Goal: Task Accomplishment & Management: Complete application form

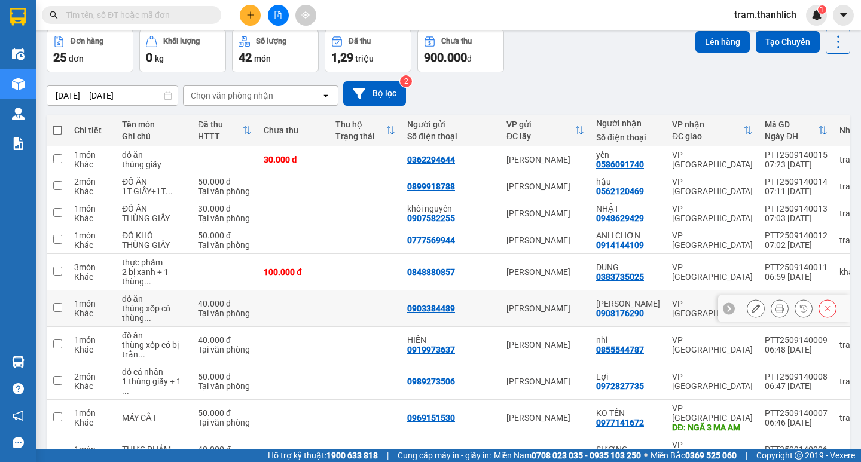
scroll to position [50, 0]
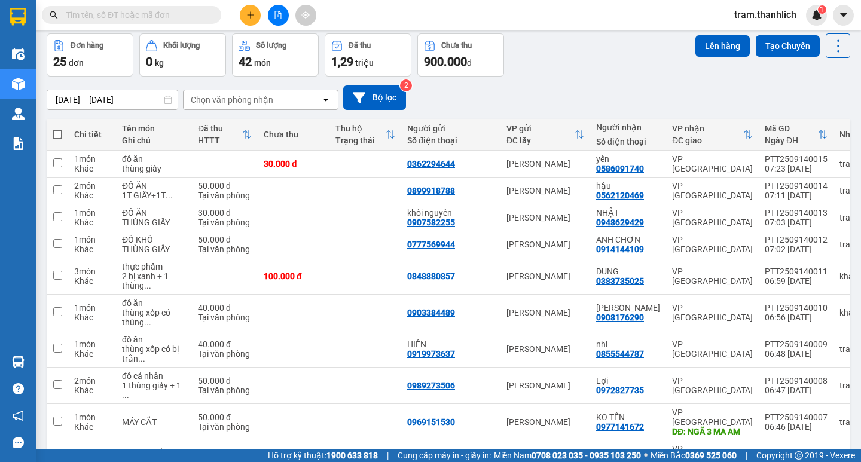
click at [57, 137] on span at bounding box center [58, 135] width 10 height 10
click at [57, 129] on input "checkbox" at bounding box center [57, 129] width 0 height 0
checkbox input "true"
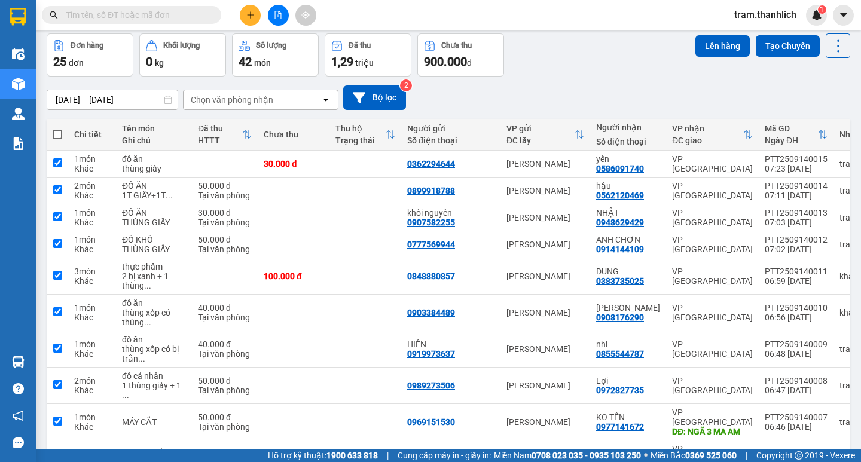
checkbox input "true"
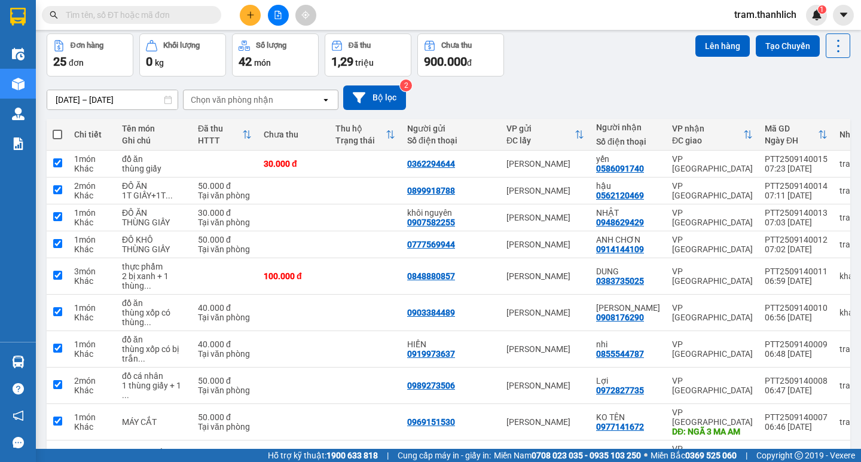
checkbox input "true"
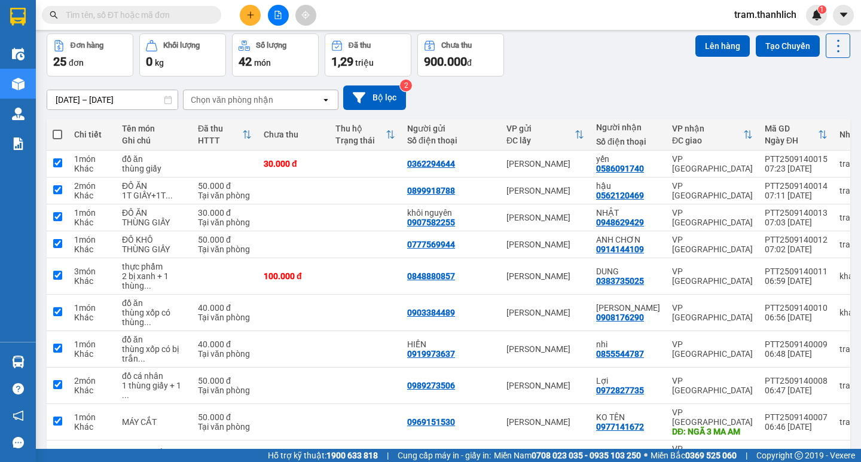
checkbox input "true"
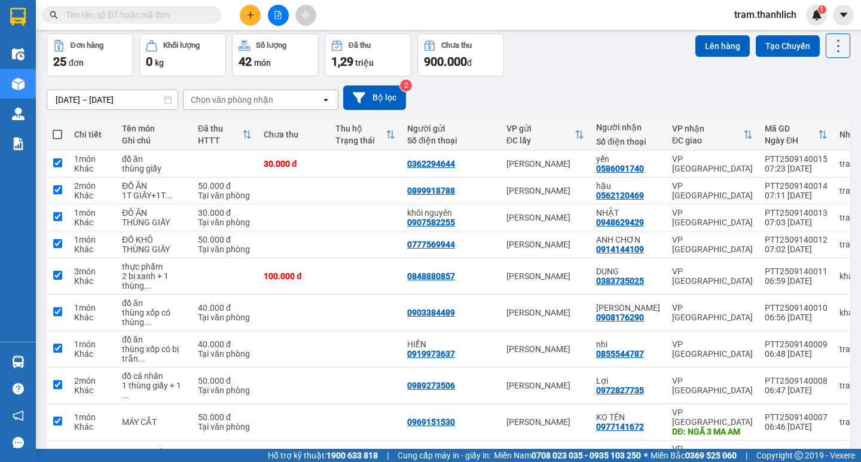
checkbox input "true"
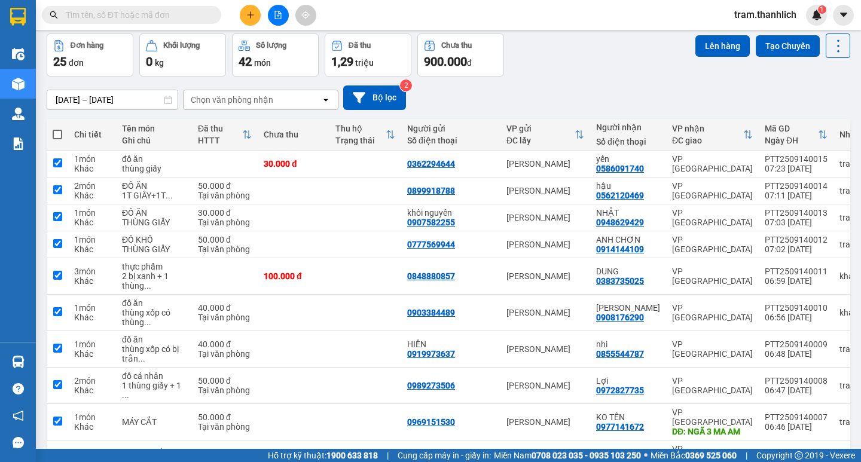
checkbox input "true"
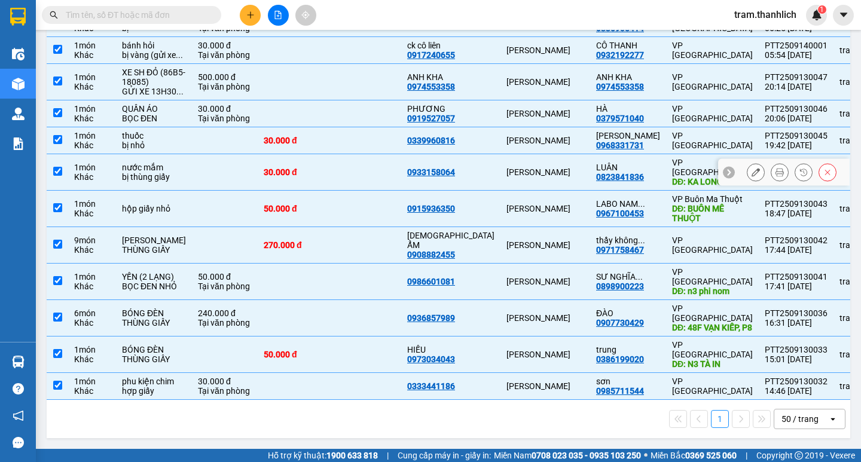
scroll to position [708, 0]
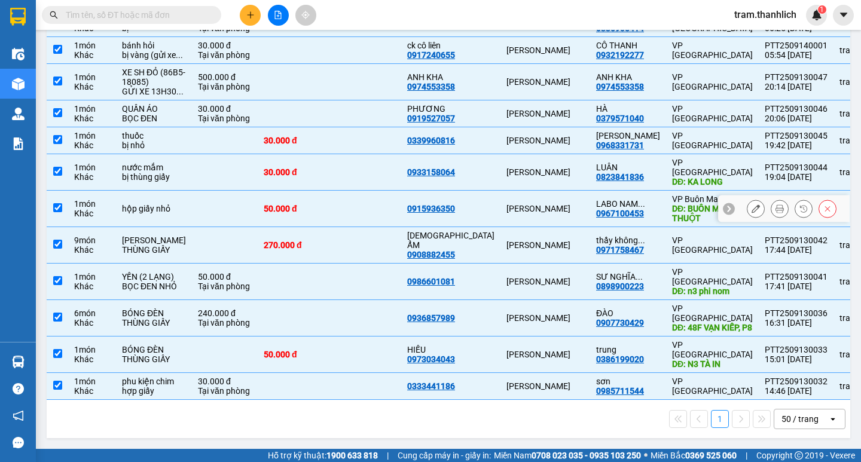
click at [330, 191] on td at bounding box center [366, 209] width 72 height 36
checkbox input "false"
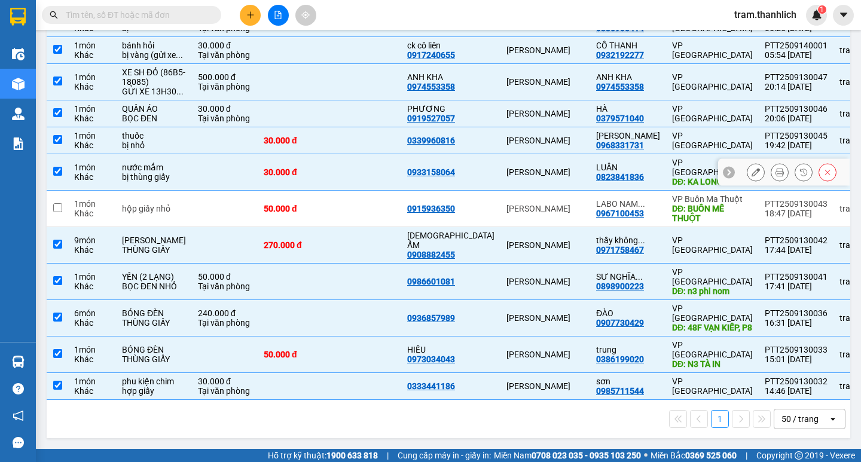
click at [330, 154] on td at bounding box center [366, 172] width 72 height 36
checkbox input "false"
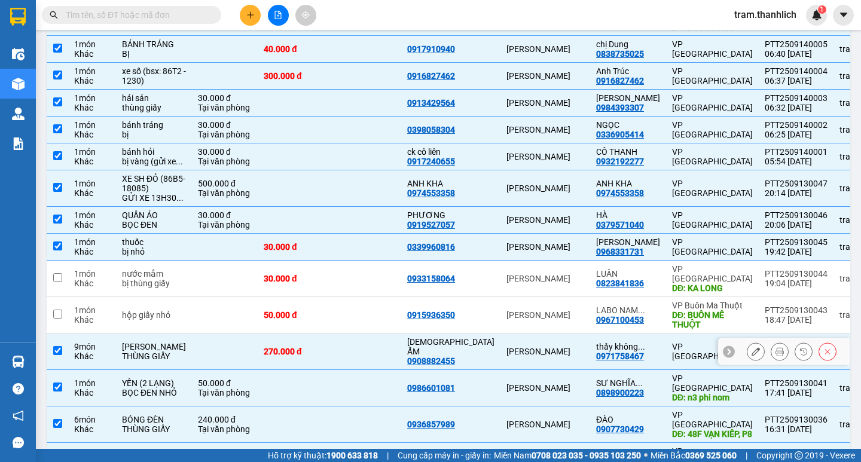
scroll to position [468, 0]
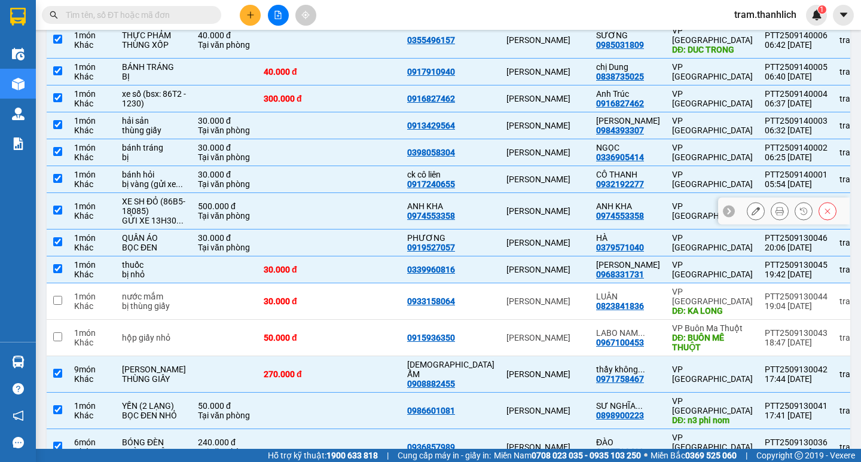
click at [278, 230] on td at bounding box center [294, 211] width 72 height 36
checkbox input "false"
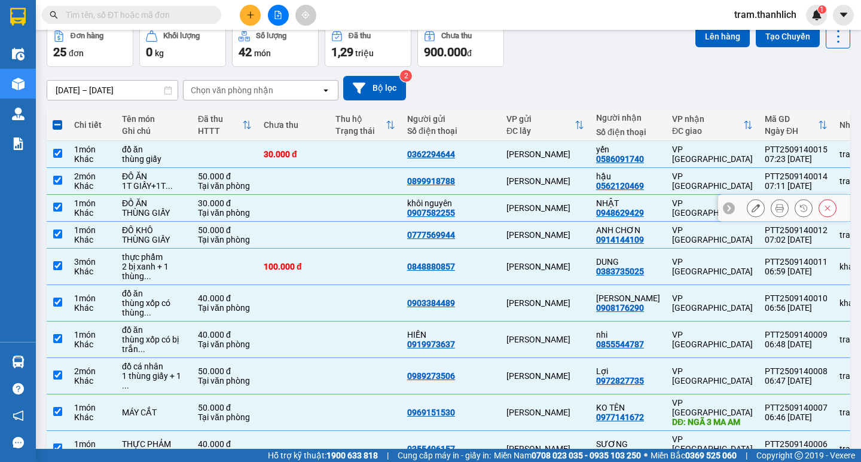
scroll to position [0, 0]
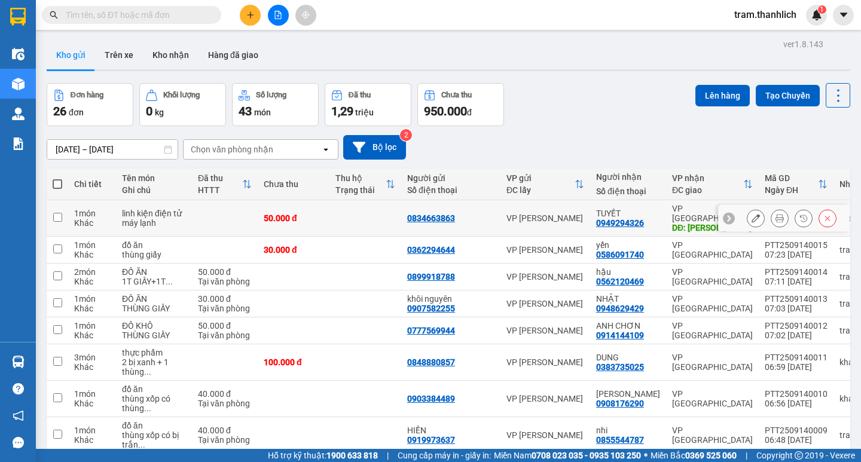
click at [772, 212] on button at bounding box center [780, 218] width 17 height 21
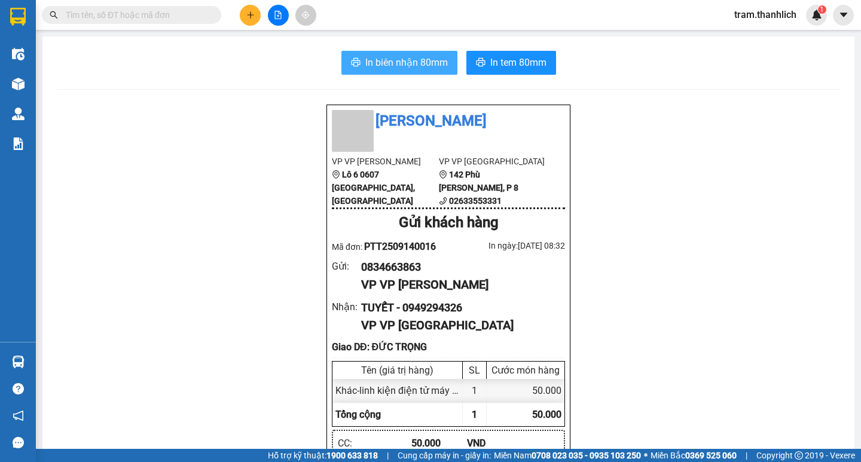
drag, startPoint x: 420, startPoint y: 69, endPoint x: 463, endPoint y: 75, distance: 43.5
click at [420, 69] on span "In biên nhận 80mm" at bounding box center [406, 62] width 83 height 15
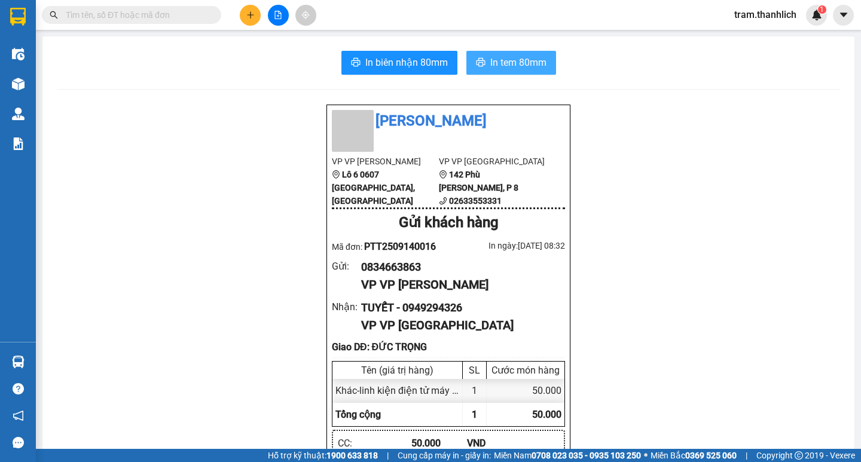
click at [536, 66] on span "In tem 80mm" at bounding box center [518, 62] width 56 height 15
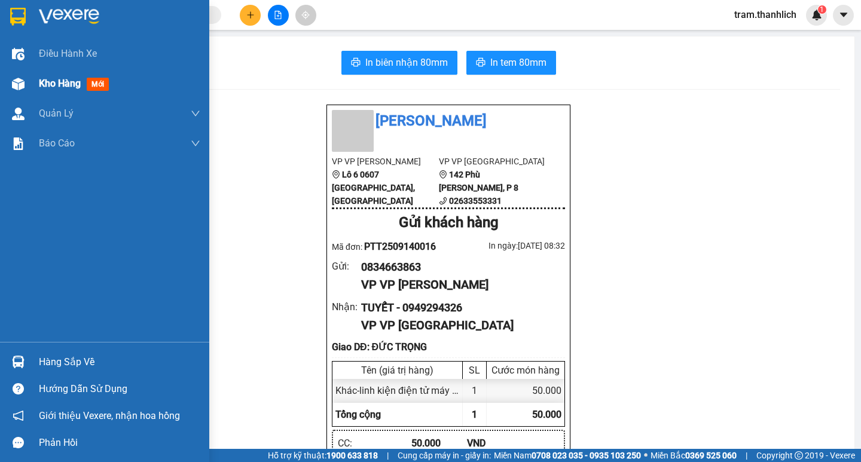
click at [17, 84] on img at bounding box center [18, 84] width 13 height 13
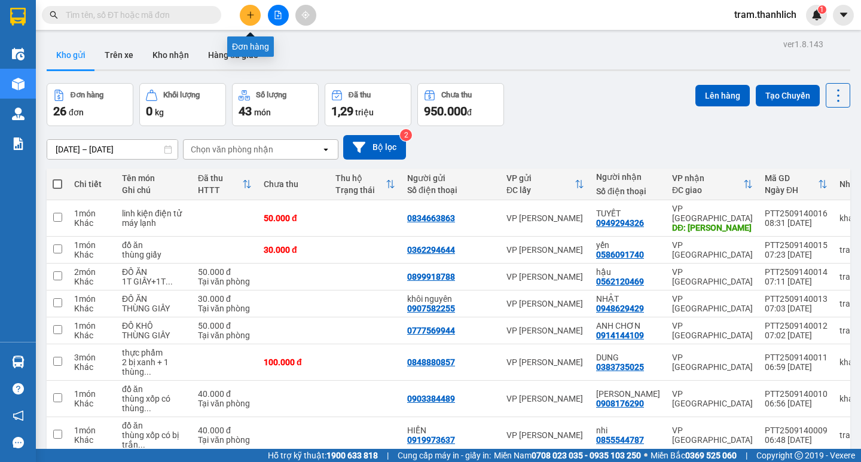
click at [251, 16] on icon "plus" at bounding box center [250, 15] width 8 height 8
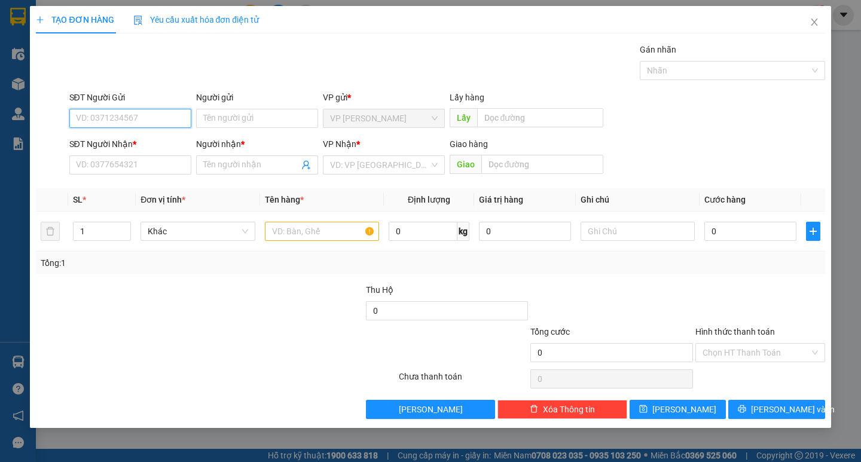
click at [164, 115] on input "SĐT Người Gửi" at bounding box center [130, 118] width 122 height 19
type input "0918150383"
click at [151, 163] on input "SĐT Người Nhận *" at bounding box center [130, 165] width 122 height 19
click at [154, 122] on input "0918150383" at bounding box center [130, 118] width 122 height 19
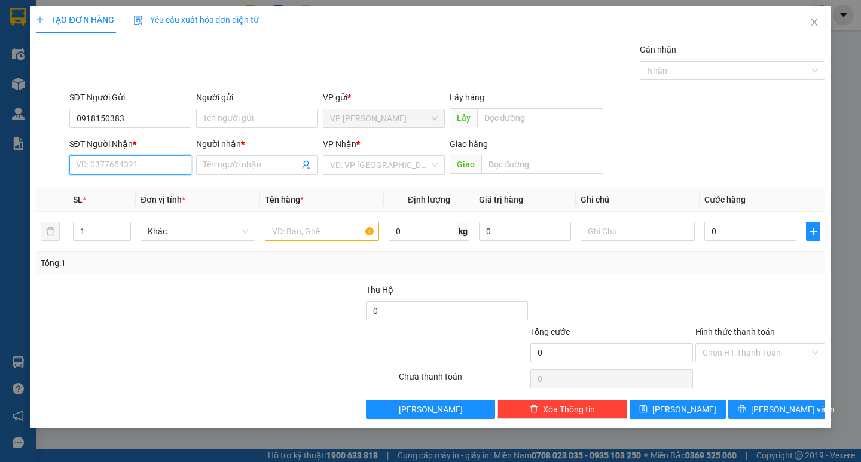
click at [158, 166] on input "SĐT Người Nhận *" at bounding box center [130, 165] width 122 height 19
paste input "0918150383"
type input "0918150383"
click at [268, 172] on span at bounding box center [257, 165] width 122 height 19
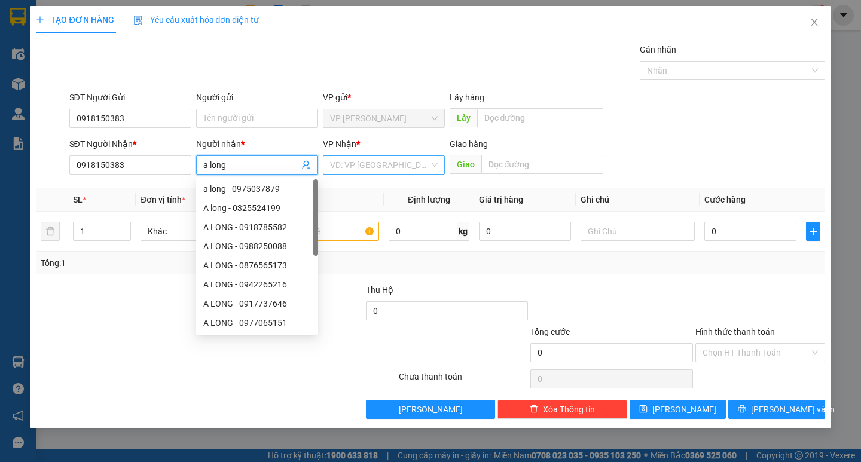
type input "a long"
click at [368, 157] on input "search" at bounding box center [379, 165] width 99 height 18
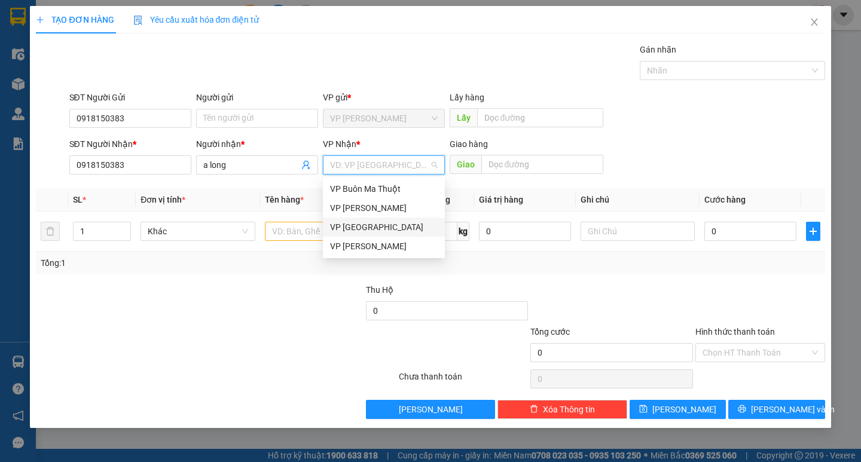
click at [380, 226] on div "VP [GEOGRAPHIC_DATA]" at bounding box center [384, 227] width 108 height 13
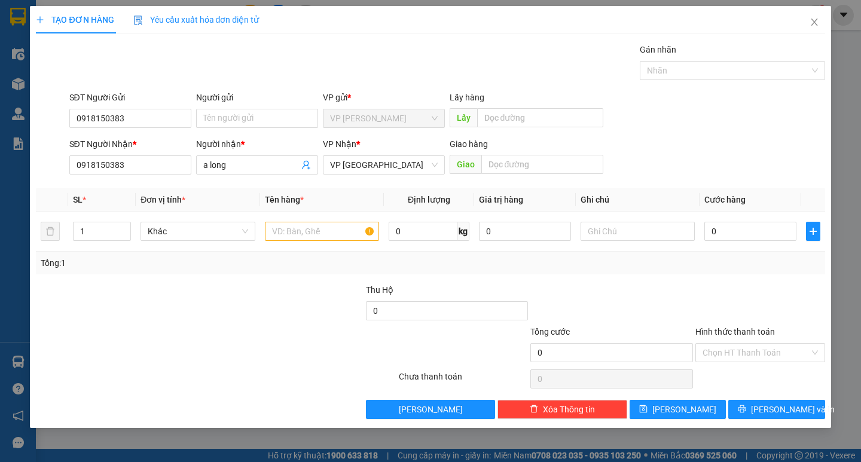
drag, startPoint x: 683, startPoint y: 149, endPoint x: 587, endPoint y: 199, distance: 108.3
click at [684, 150] on div "SĐT Người Nhận * 0918150383 Người nhận * a long VP Nhận * VP Đà Lạt Giao hàng G…" at bounding box center [447, 159] width 761 height 42
click at [312, 231] on input "text" at bounding box center [322, 231] width 114 height 19
type input "xe số (bsx: 86b2-20890)"
click at [726, 227] on input "0" at bounding box center [751, 231] width 92 height 19
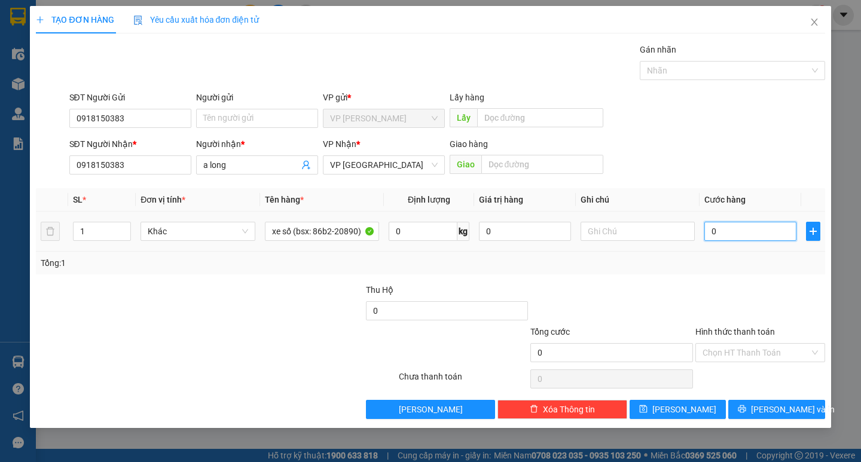
type input "3"
type input "30"
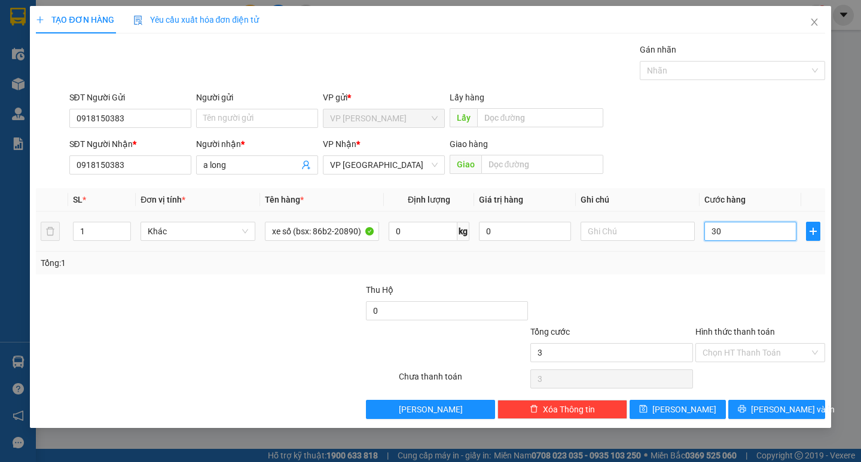
type input "30"
type input "300"
type input "3.000"
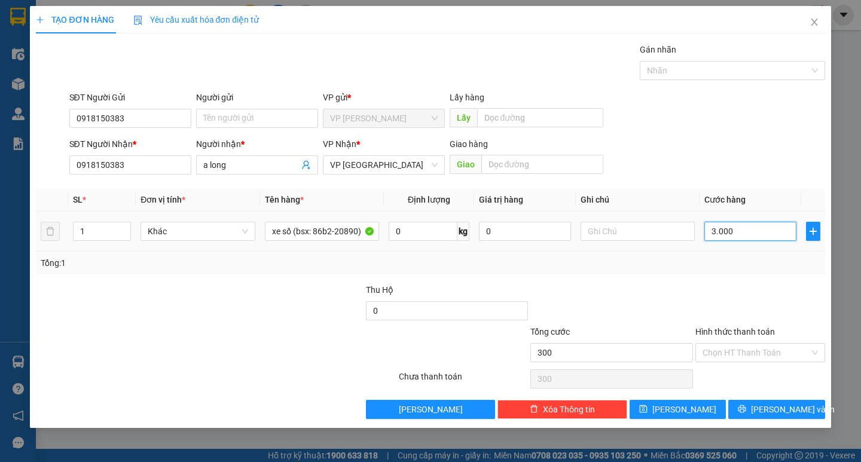
type input "3.000"
type input "30.000"
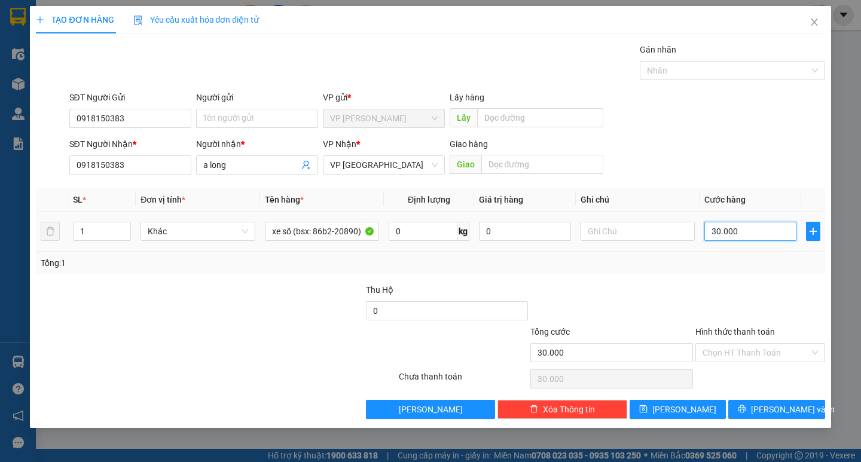
type input "300.000"
click at [679, 272] on div "Tổng: 1" at bounding box center [430, 263] width 789 height 23
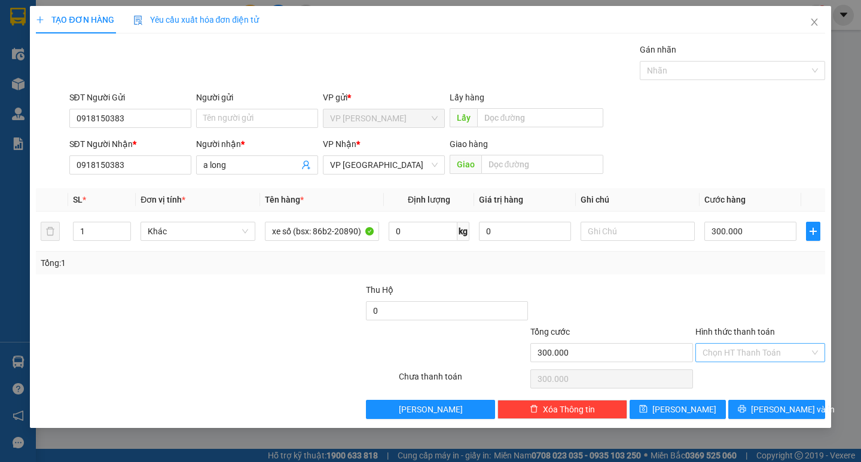
click at [763, 356] on input "Hình thức thanh toán" at bounding box center [756, 353] width 107 height 18
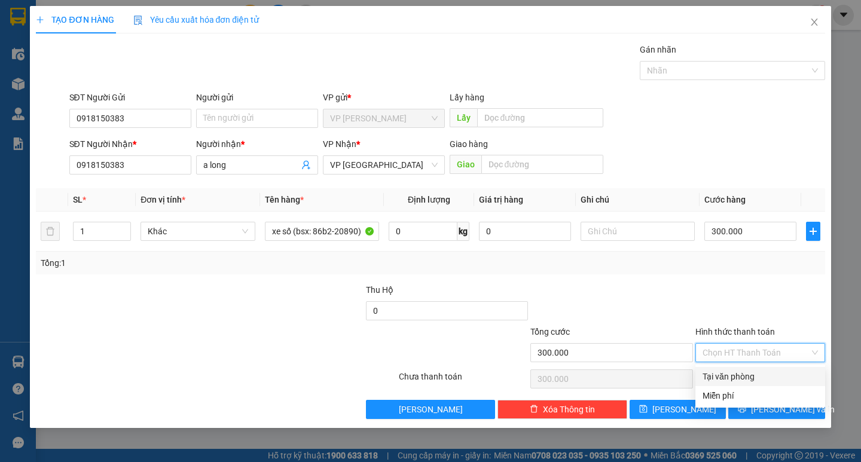
click at [757, 306] on div at bounding box center [760, 305] width 132 height 42
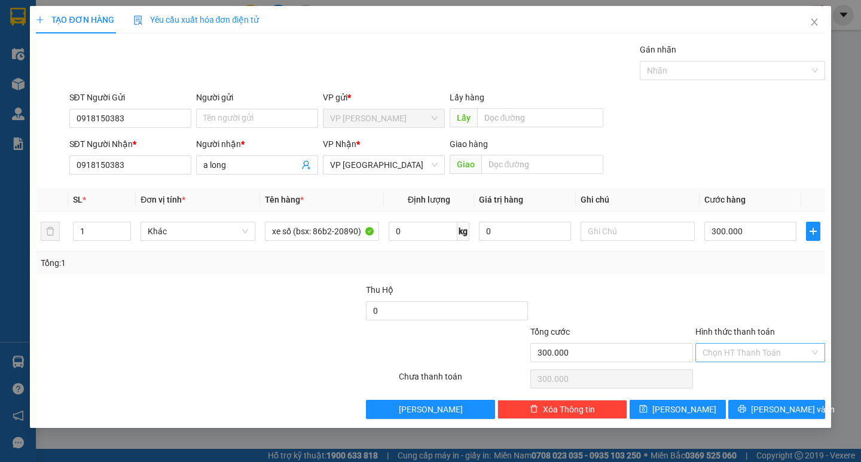
click at [784, 362] on div "Chọn HT Thanh Toán" at bounding box center [761, 352] width 130 height 19
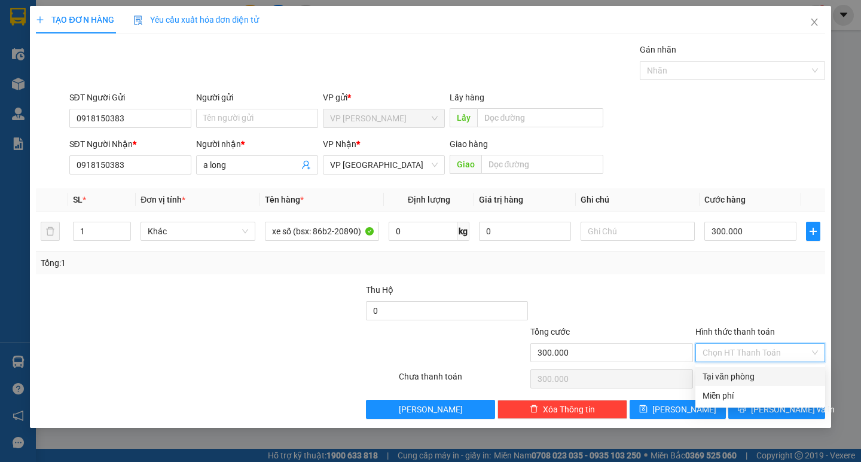
click at [776, 356] on input "Hình thức thanh toán" at bounding box center [756, 353] width 107 height 18
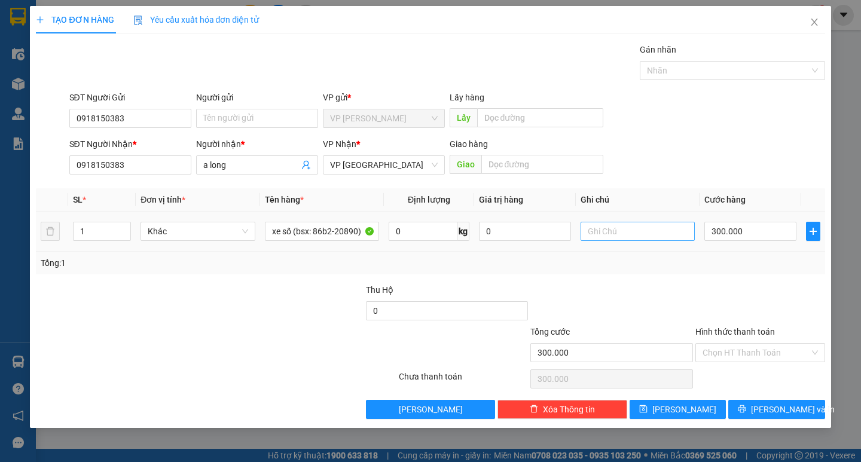
drag, startPoint x: 634, startPoint y: 253, endPoint x: 630, endPoint y: 237, distance: 16.0
click at [634, 251] on div "SL * Đơn vị tính * Tên hàng * Định lượng Giá trị hàng Ghi chú Cước hàng 1 Khác …" at bounding box center [430, 231] width 789 height 86
click at [630, 237] on input "text" at bounding box center [638, 231] width 114 height 19
type input "gửi xe 16h00 chiều"
click at [765, 352] on input "Hình thức thanh toán" at bounding box center [756, 353] width 107 height 18
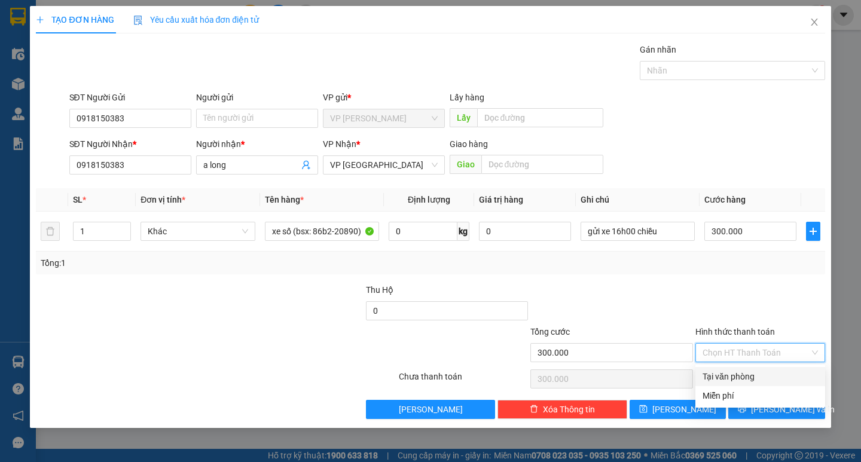
click at [750, 377] on div "Tại văn phòng" at bounding box center [760, 376] width 115 height 13
type input "0"
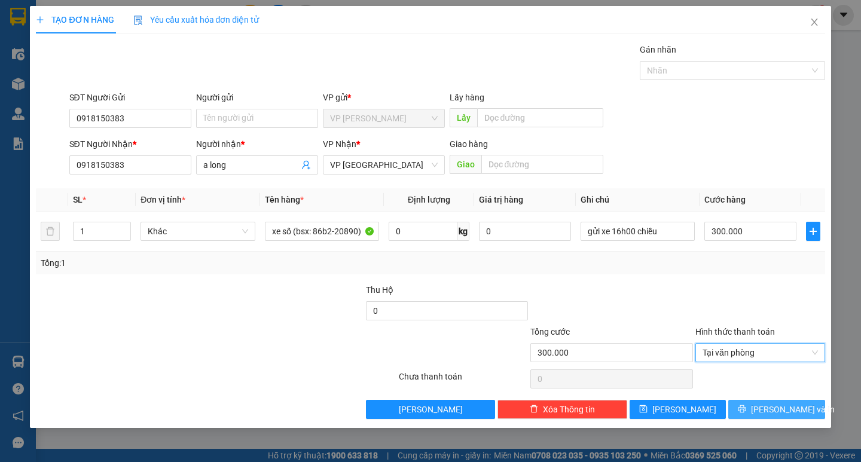
click at [781, 405] on span "Lưu và In" at bounding box center [793, 409] width 84 height 13
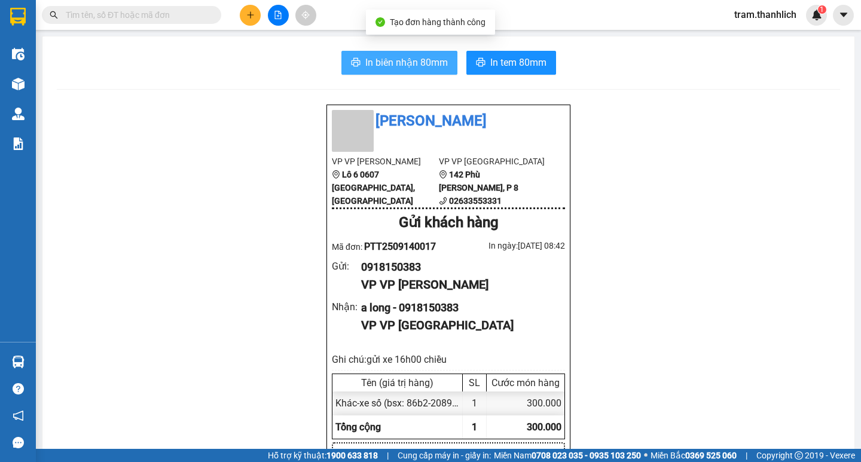
click at [389, 57] on span "In biên nhận 80mm" at bounding box center [406, 62] width 83 height 15
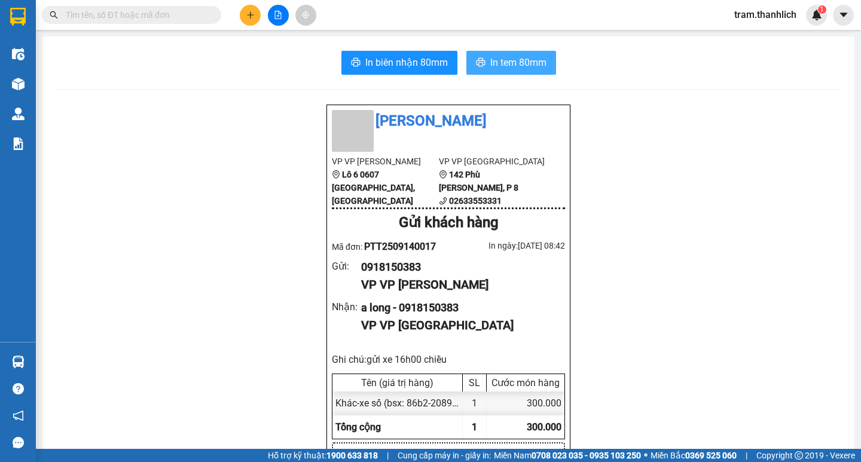
click at [550, 60] on button "In tem 80mm" at bounding box center [512, 63] width 90 height 24
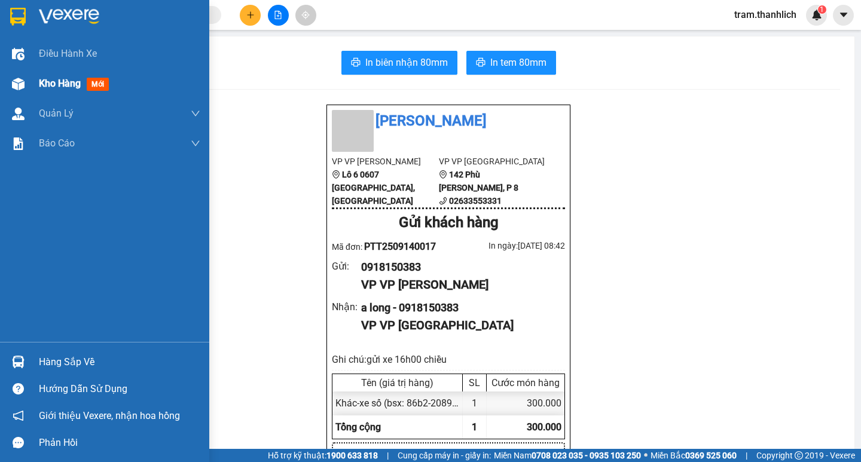
click at [45, 92] on div "Kho hàng mới" at bounding box center [119, 84] width 161 height 30
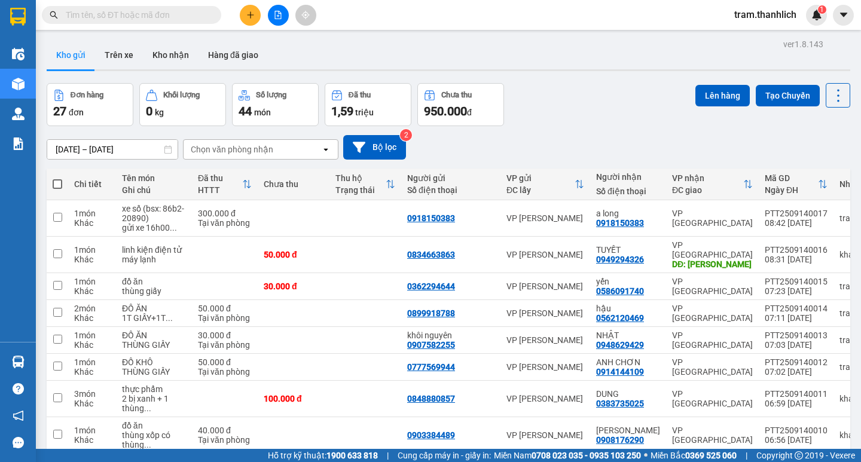
click at [57, 182] on span at bounding box center [58, 184] width 10 height 10
click at [57, 178] on input "checkbox" at bounding box center [57, 178] width 0 height 0
checkbox input "true"
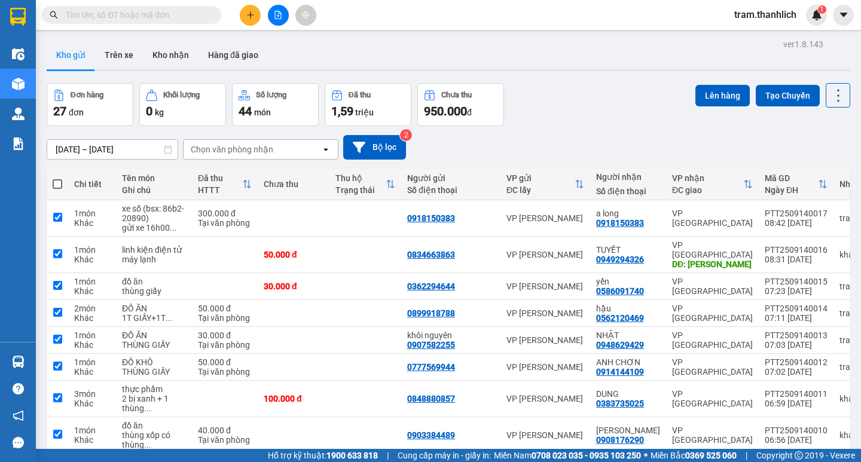
checkbox input "true"
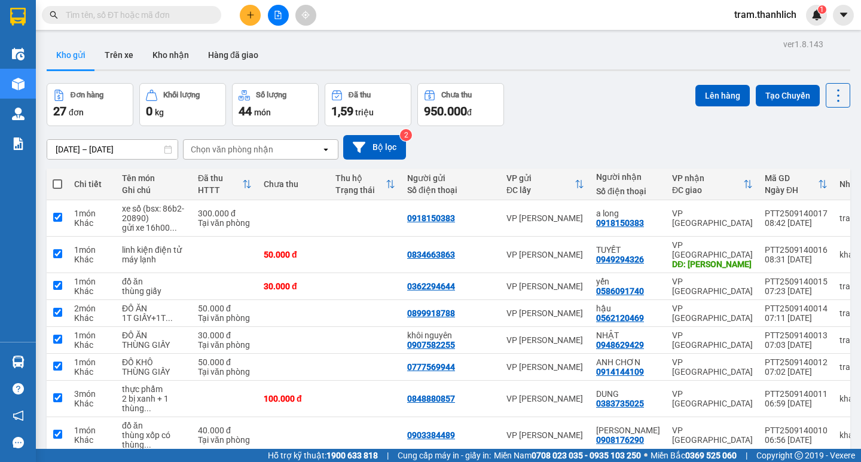
checkbox input "true"
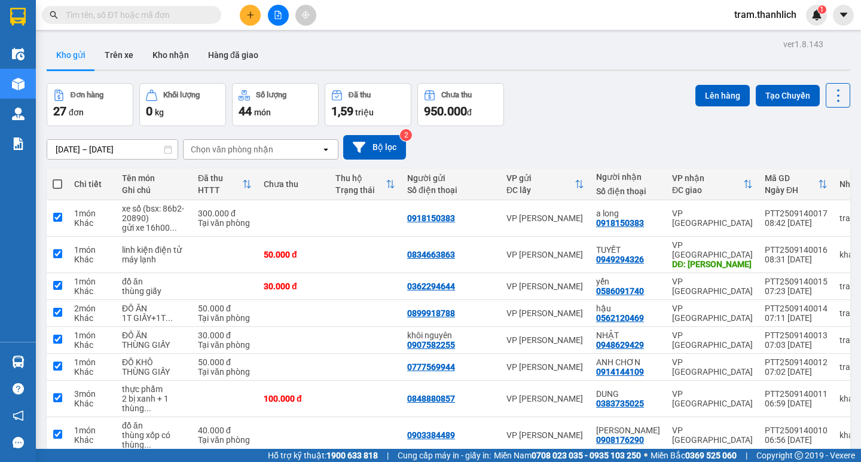
checkbox input "true"
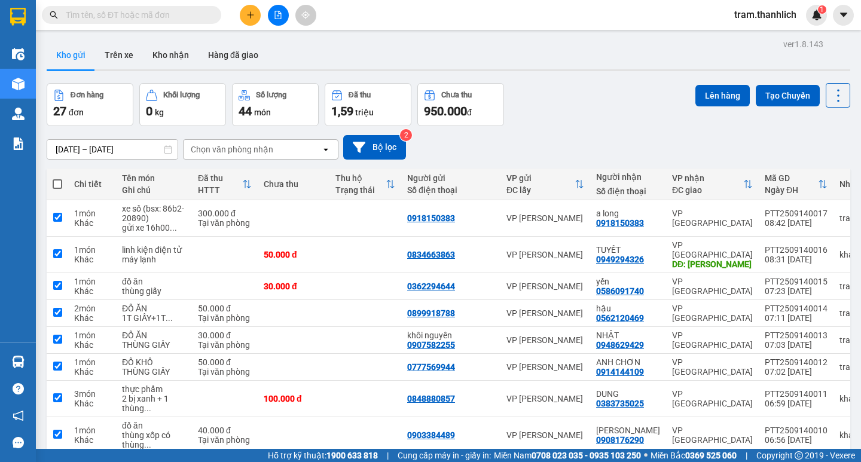
checkbox input "true"
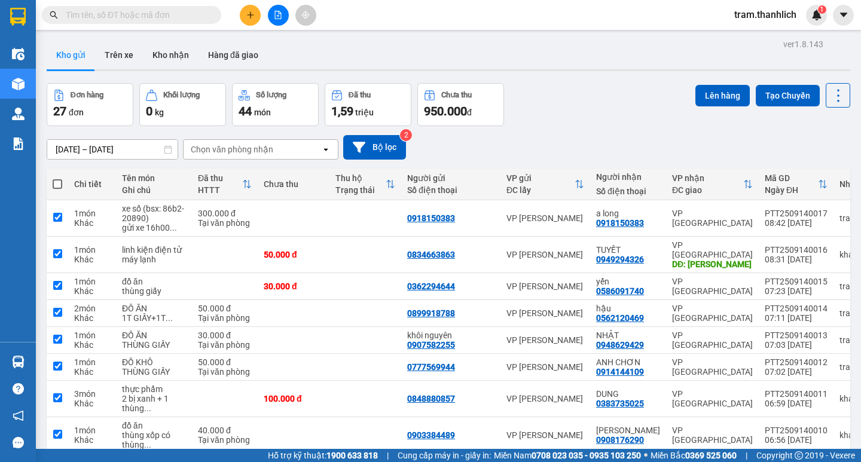
checkbox input "true"
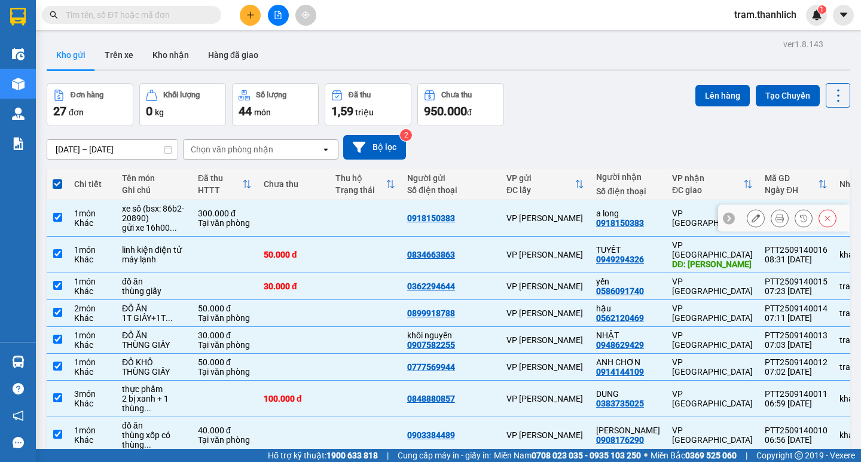
click at [307, 237] on td at bounding box center [294, 218] width 72 height 36
checkbox input "false"
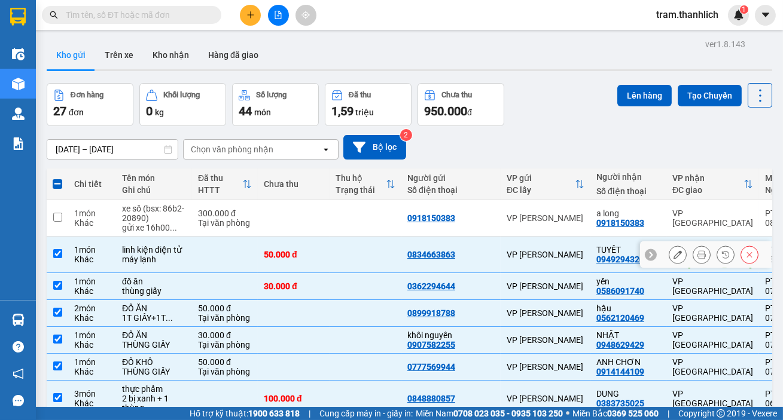
click at [330, 268] on td at bounding box center [366, 255] width 72 height 36
checkbox input "false"
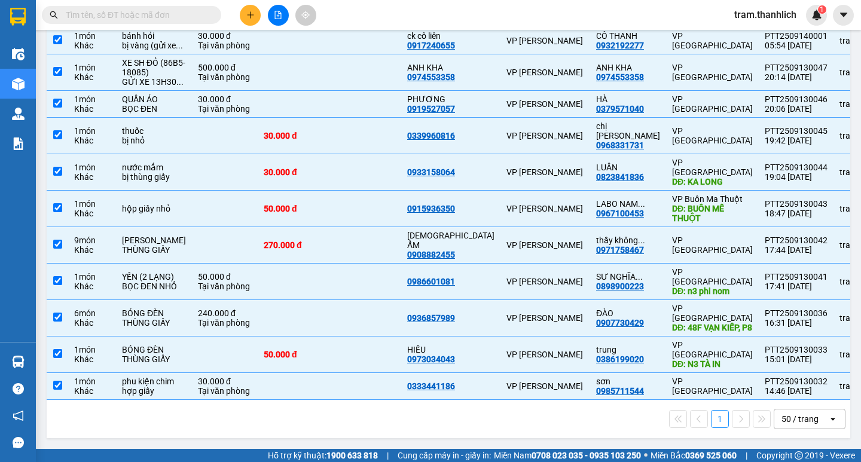
scroll to position [800, 0]
click at [520, 167] on div "[PERSON_NAME]" at bounding box center [546, 172] width 78 height 10
checkbox input "false"
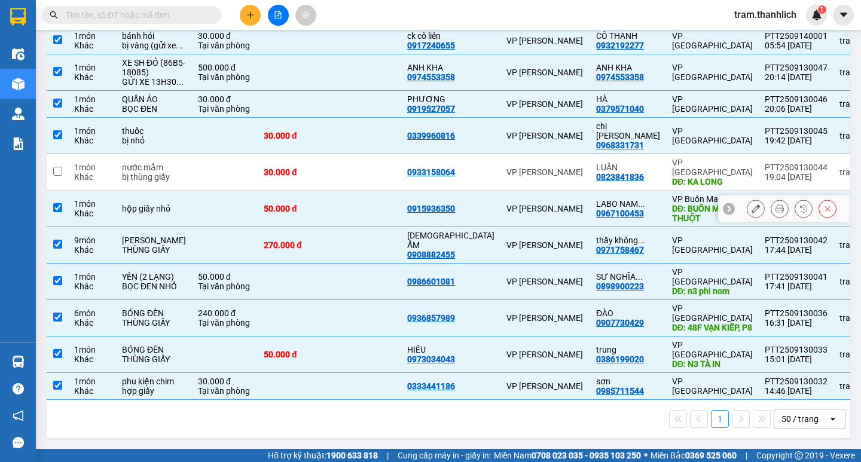
click at [363, 191] on td at bounding box center [366, 209] width 72 height 36
checkbox input "false"
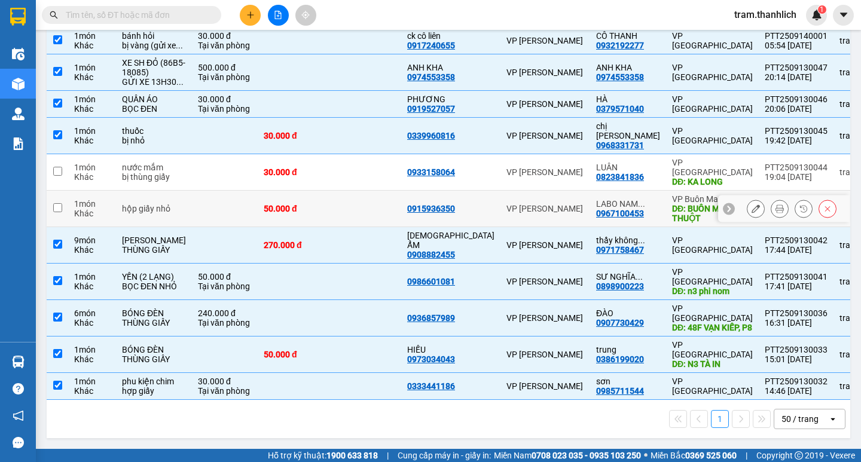
scroll to position [680, 0]
click at [336, 91] on td at bounding box center [366, 72] width 72 height 36
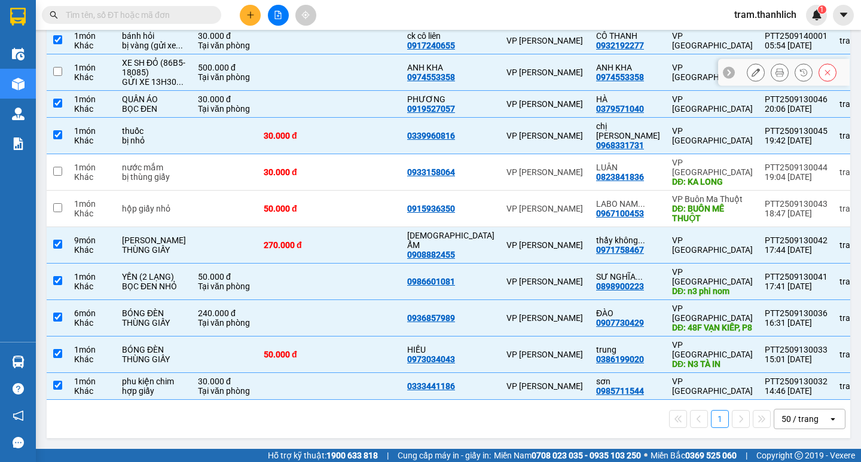
checkbox input "false"
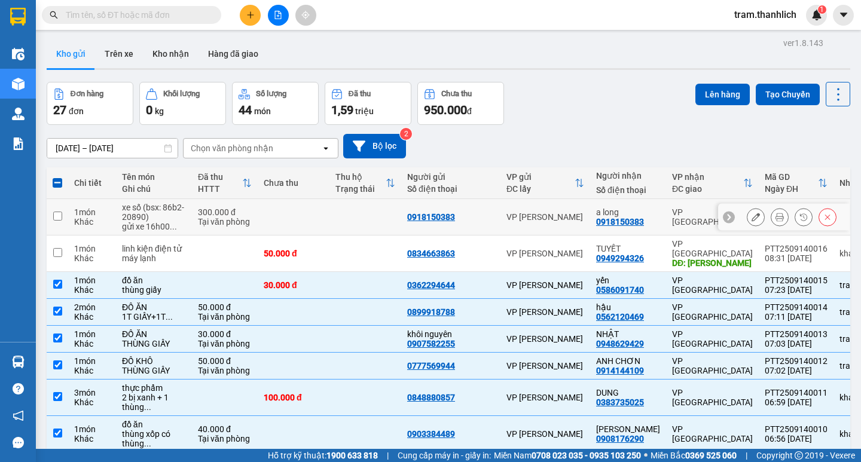
scroll to position [0, 0]
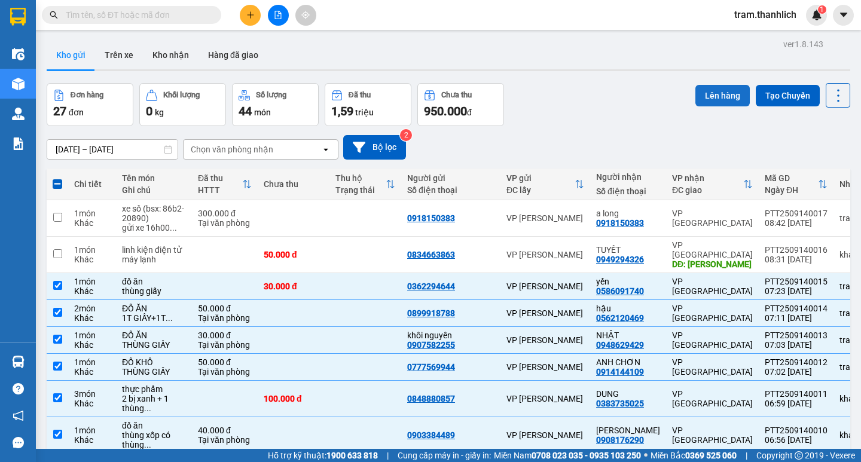
click at [704, 97] on button "Lên hàng" at bounding box center [723, 96] width 54 height 22
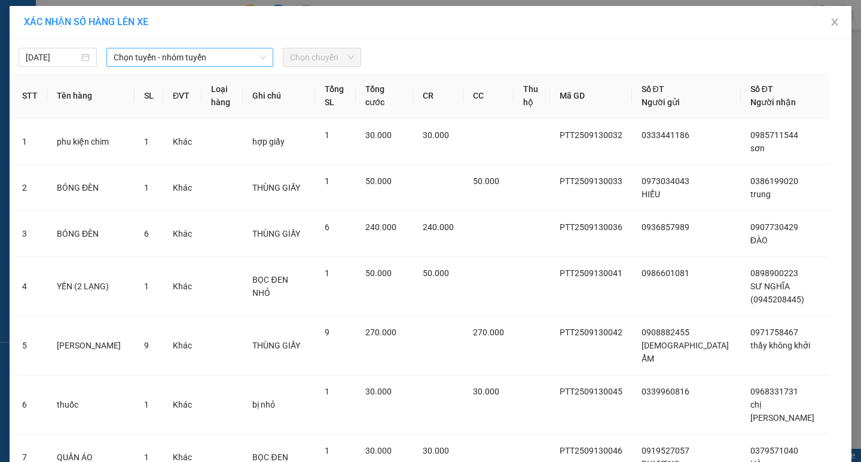
click at [236, 63] on span "Chọn tuyến - nhóm tuyến" at bounding box center [190, 57] width 153 height 18
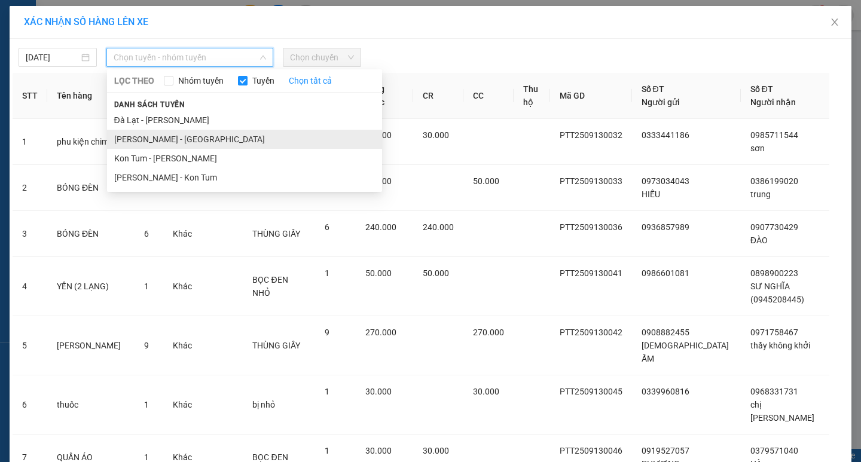
click at [172, 135] on li "Phan Thiết - Đà Lạt" at bounding box center [244, 139] width 275 height 19
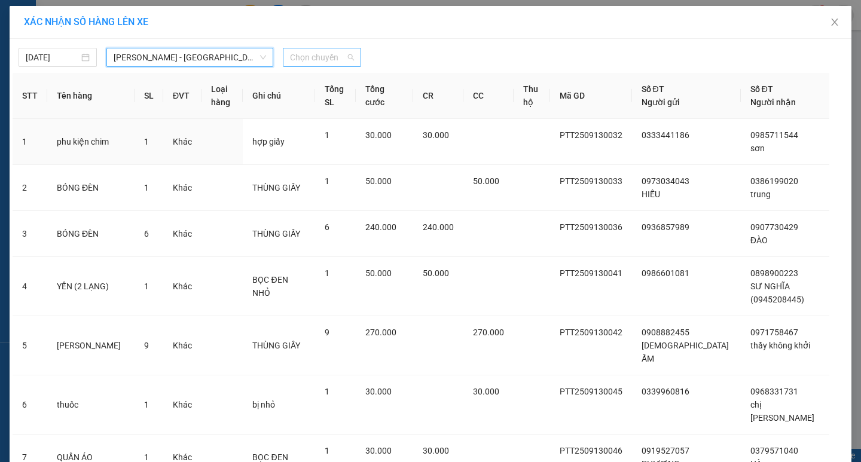
click at [312, 62] on span "Chọn chuyến" at bounding box center [322, 57] width 64 height 18
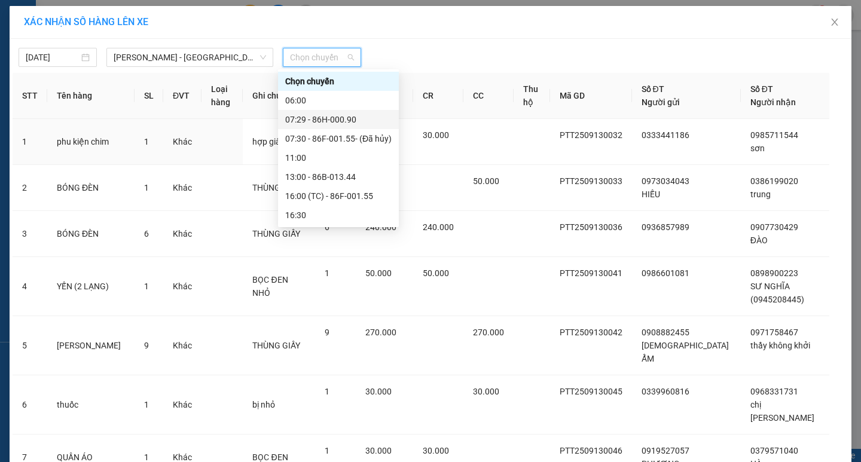
click at [346, 117] on div "07:29 - 86H-000.90" at bounding box center [338, 119] width 106 height 13
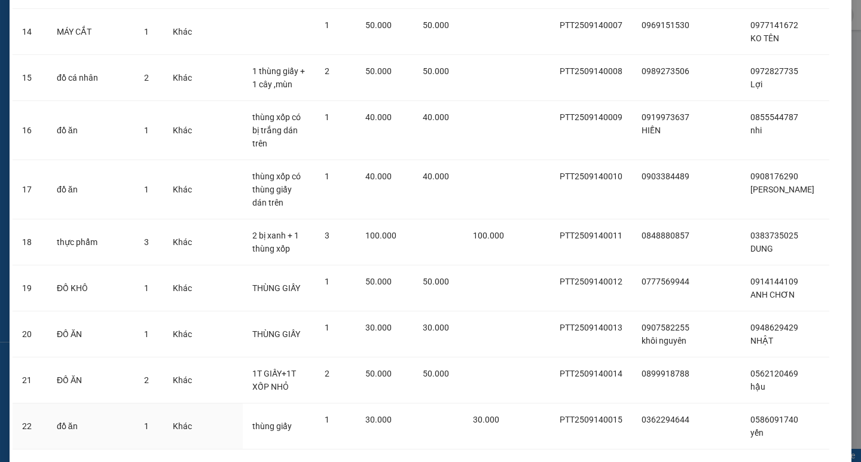
scroll to position [791, 0]
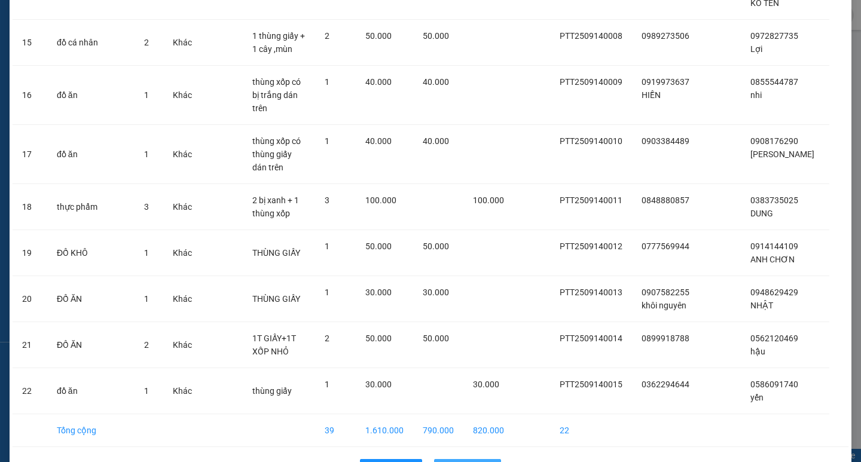
click at [474, 462] on span "Lên hàng" at bounding box center [474, 468] width 35 height 13
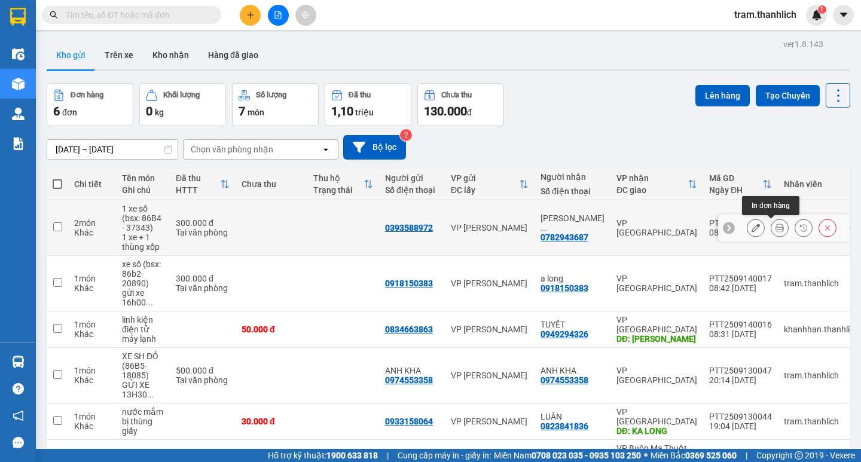
click at [771, 236] on div at bounding box center [780, 228] width 18 height 18
click at [776, 229] on icon at bounding box center [780, 228] width 8 height 8
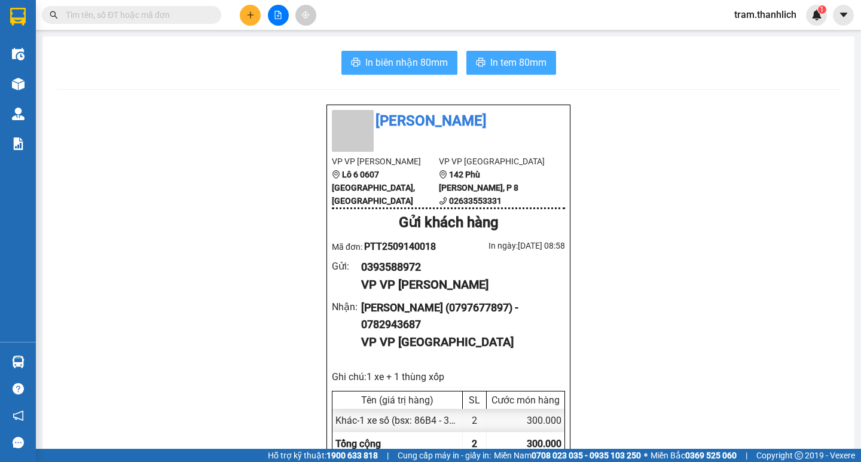
drag, startPoint x: 410, startPoint y: 63, endPoint x: 486, endPoint y: 58, distance: 76.7
click at [411, 63] on span "In biên nhận 80mm" at bounding box center [406, 62] width 83 height 15
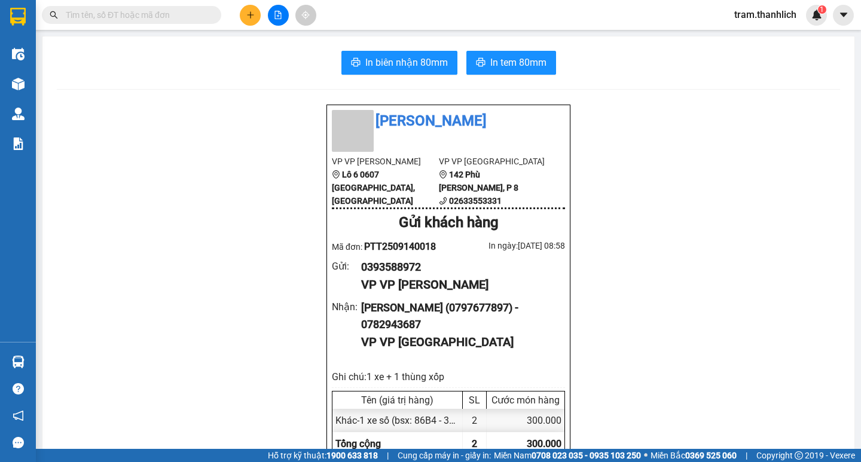
click at [513, 52] on button "In tem 80mm" at bounding box center [512, 63] width 90 height 24
click at [534, 57] on span "In tem 80mm" at bounding box center [518, 62] width 56 height 15
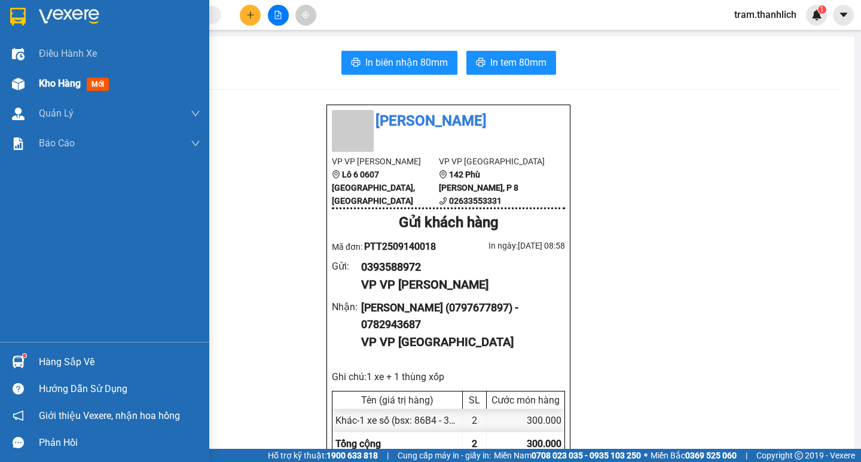
click at [31, 82] on div "Kho hàng mới" at bounding box center [104, 84] width 209 height 30
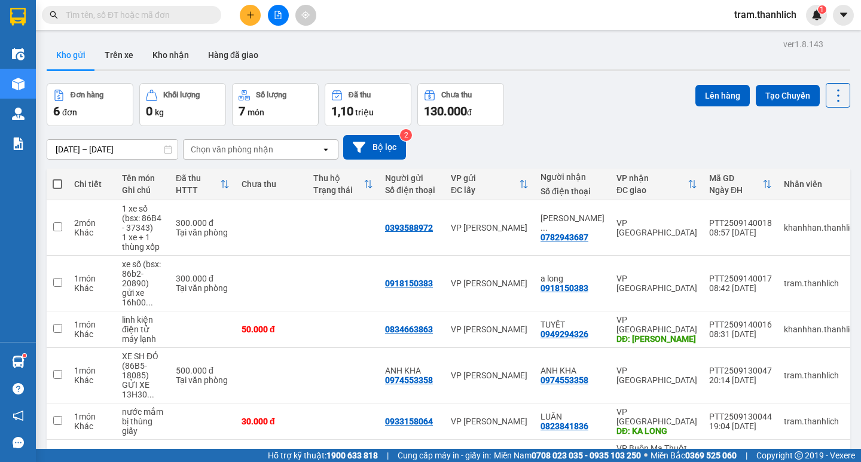
click at [250, 15] on icon "plus" at bounding box center [250, 14] width 7 height 1
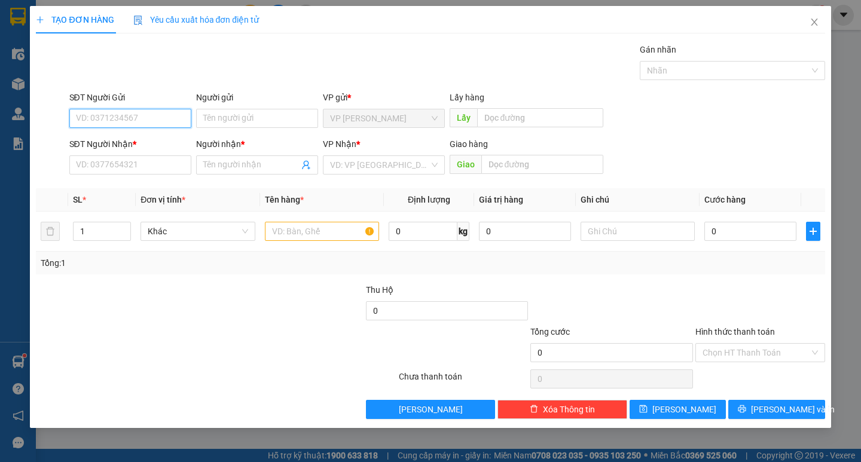
drag, startPoint x: 85, startPoint y: 120, endPoint x: 89, endPoint y: 114, distance: 7.8
click at [90, 114] on input "SĐT Người Gửi" at bounding box center [130, 118] width 122 height 19
type input "0946861961"
click at [142, 159] on input "SĐT Người Nhận *" at bounding box center [130, 165] width 122 height 19
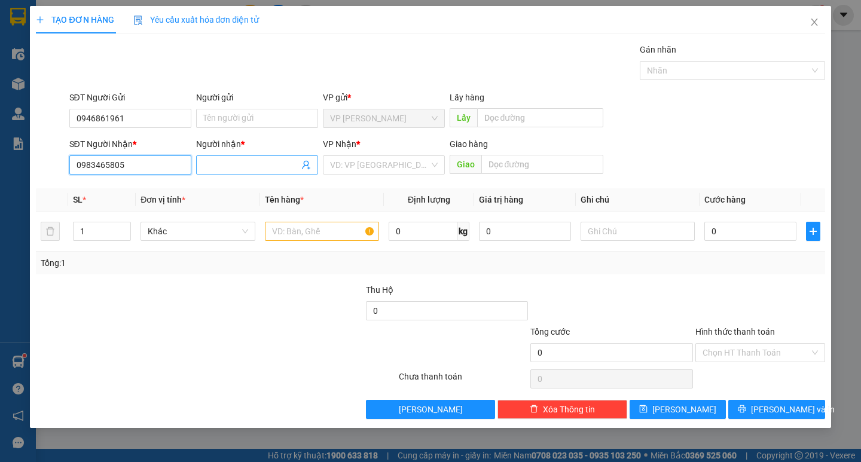
type input "0983465805"
click at [274, 164] on input "Người nhận *" at bounding box center [251, 164] width 96 height 13
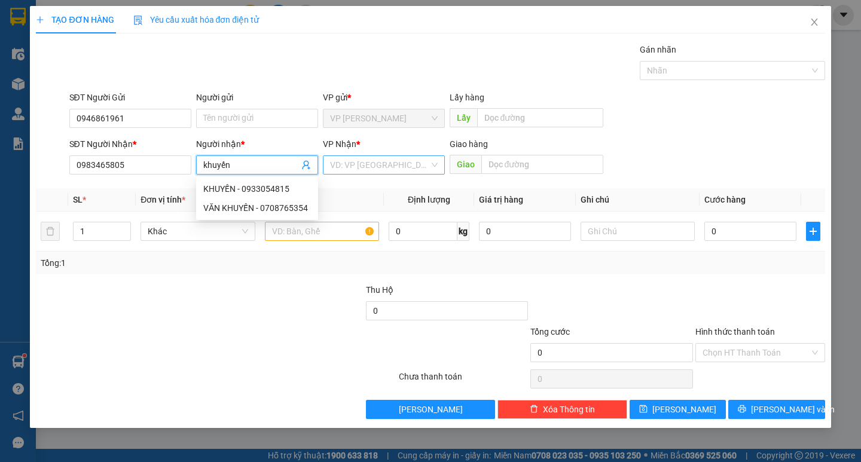
type input "khuyến"
click at [368, 168] on input "search" at bounding box center [379, 165] width 99 height 18
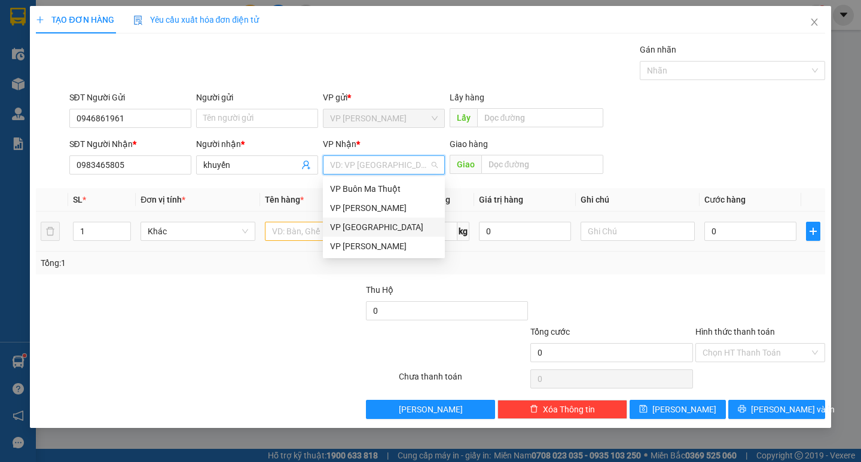
click at [379, 226] on div "VP [GEOGRAPHIC_DATA]" at bounding box center [384, 227] width 108 height 13
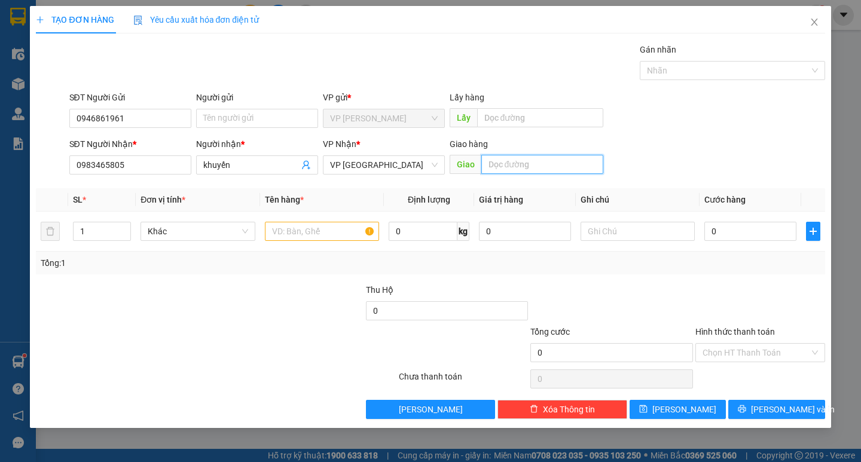
click at [591, 165] on input "text" at bounding box center [542, 164] width 122 height 19
type input "174 xô viết nghệ tĩnh"
click at [291, 223] on input "text" at bounding box center [322, 231] width 114 height 19
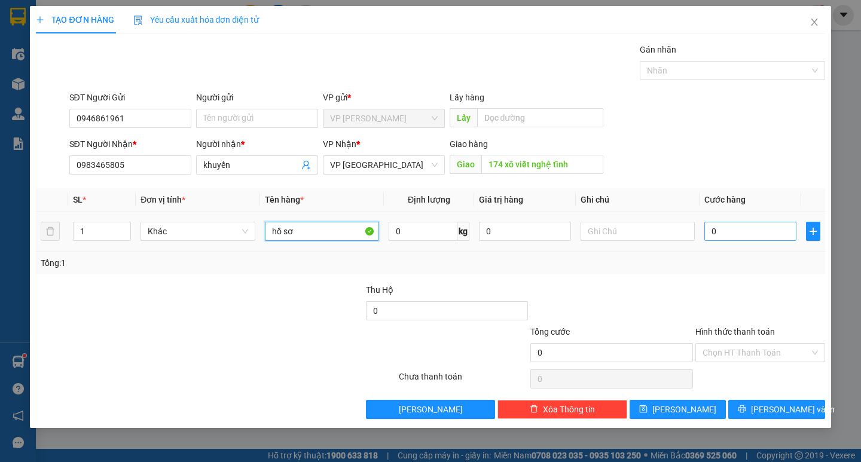
type input "hồ sơ"
click at [721, 230] on input "0" at bounding box center [751, 231] width 92 height 19
type input "5"
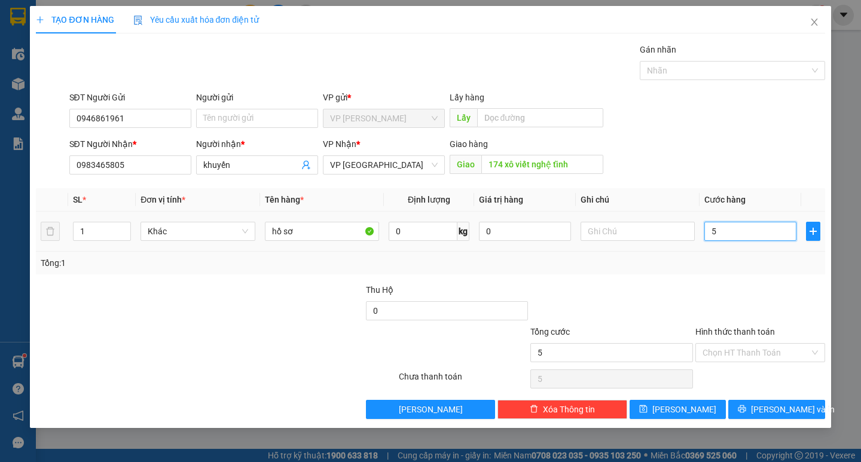
type input "50"
type input "500"
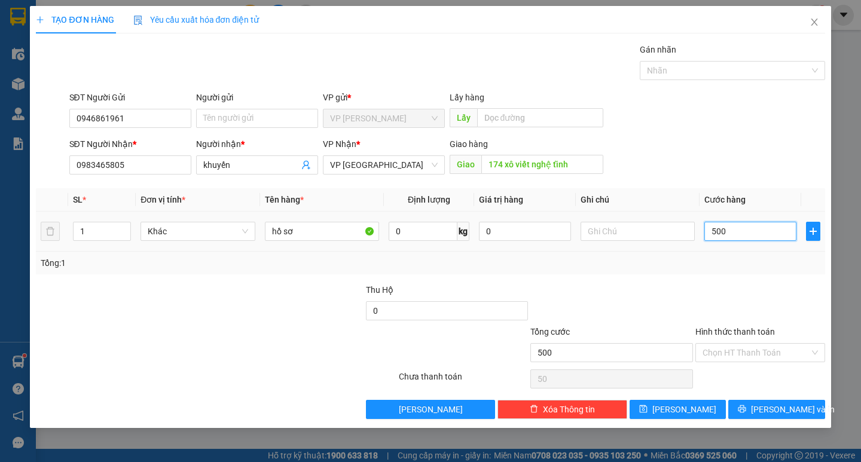
type input "500"
type input "5.000"
type input "50.000"
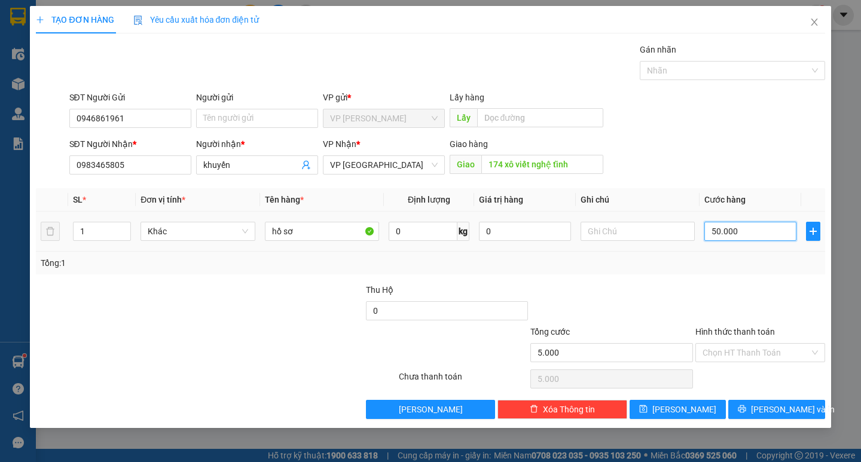
type input "50.000"
click at [674, 229] on input "text" at bounding box center [638, 231] width 114 height 19
type input "giao tận nơi"
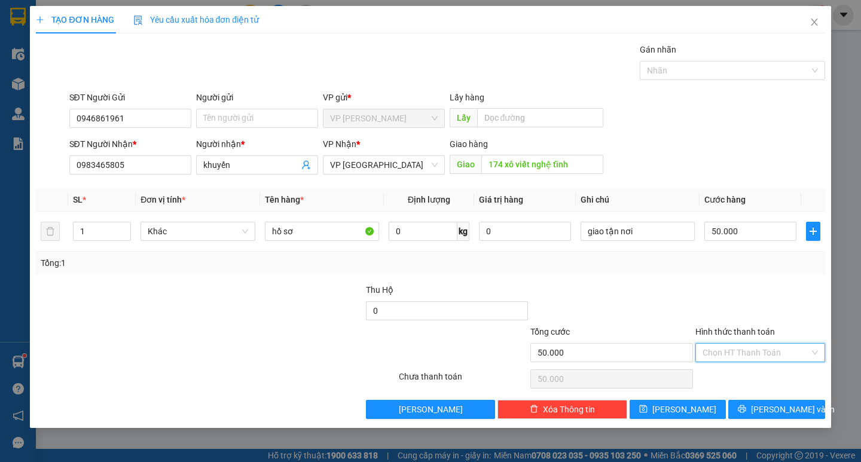
click at [747, 361] on input "Hình thức thanh toán" at bounding box center [756, 353] width 107 height 18
click at [746, 373] on div "Tại văn phòng" at bounding box center [760, 376] width 115 height 13
type input "0"
click at [773, 411] on span "Lưu và In" at bounding box center [793, 409] width 84 height 13
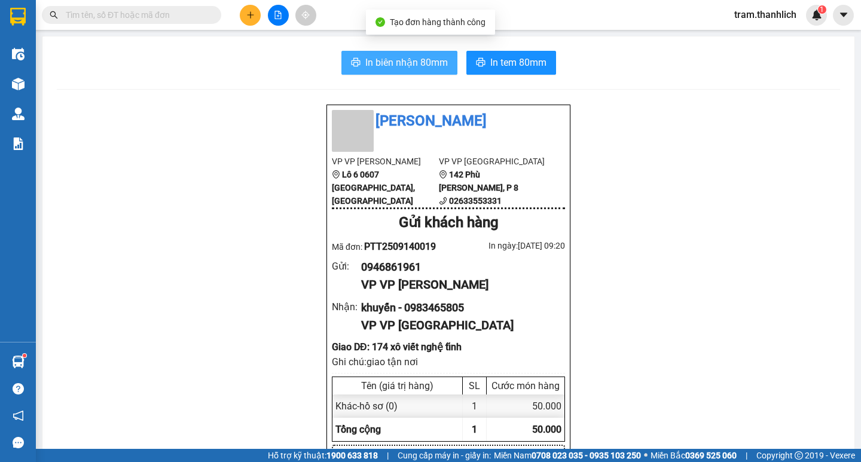
click at [410, 66] on span "In biên nhận 80mm" at bounding box center [406, 62] width 83 height 15
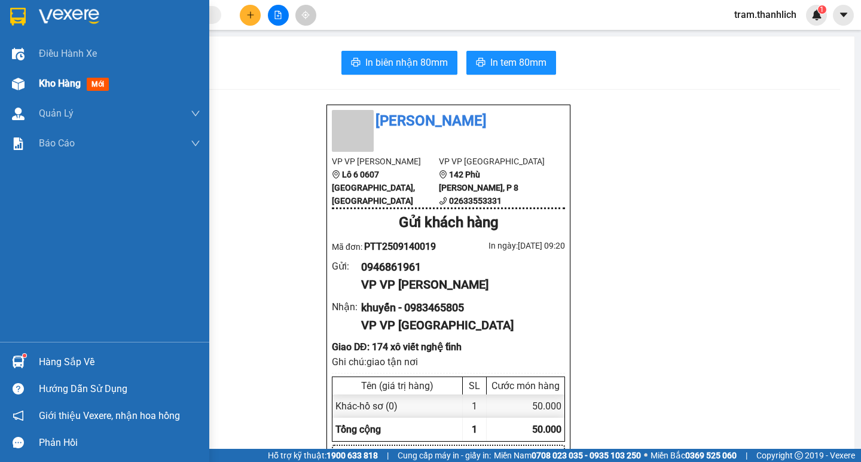
click at [24, 86] on img at bounding box center [18, 84] width 13 height 13
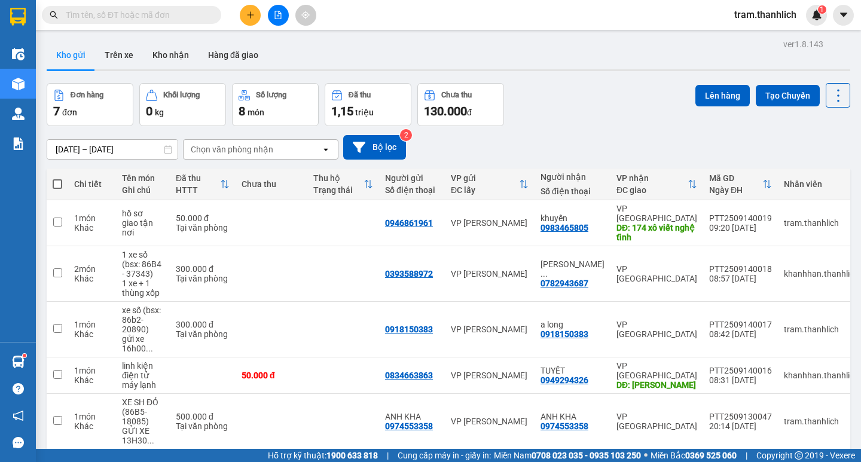
click at [251, 17] on icon "plus" at bounding box center [250, 14] width 1 height 7
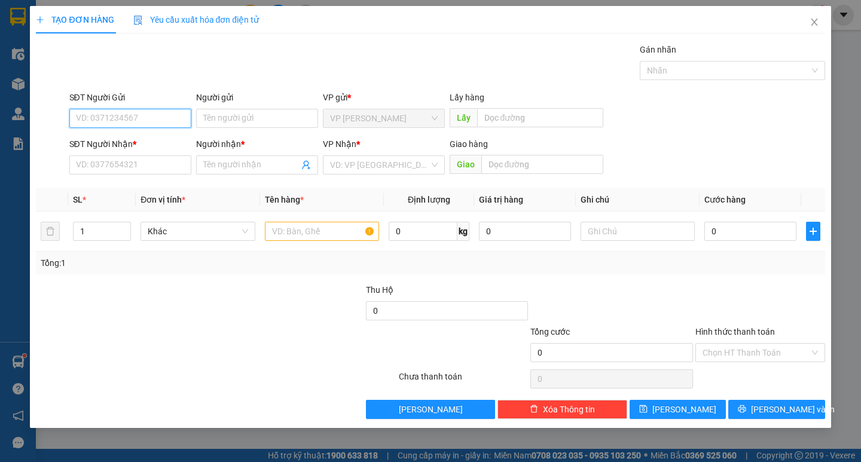
click at [112, 116] on input "SĐT Người Gửi" at bounding box center [130, 118] width 122 height 19
click at [115, 140] on div "0909167131" at bounding box center [131, 142] width 108 height 13
type input "0909167131"
type input "0941782808"
type input "tám"
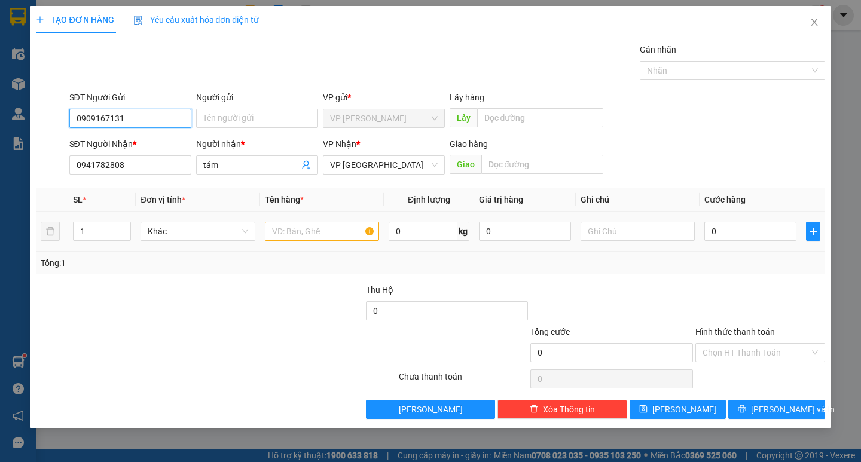
type input "0909167131"
click at [286, 235] on input "text" at bounding box center [322, 231] width 114 height 19
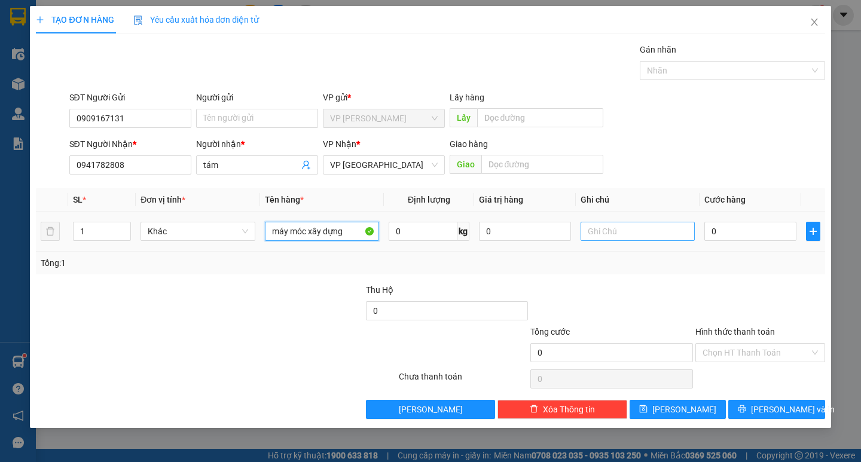
type input "máy móc xây dựng"
click at [596, 230] on input "text" at bounding box center [638, 231] width 114 height 19
type input "thùng giấy"
click at [735, 230] on input "0" at bounding box center [751, 231] width 92 height 19
type input "1"
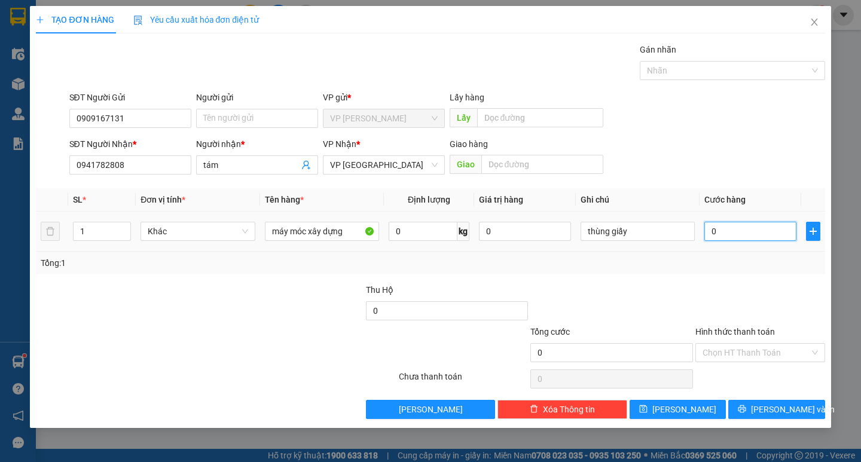
type input "1"
type input "10"
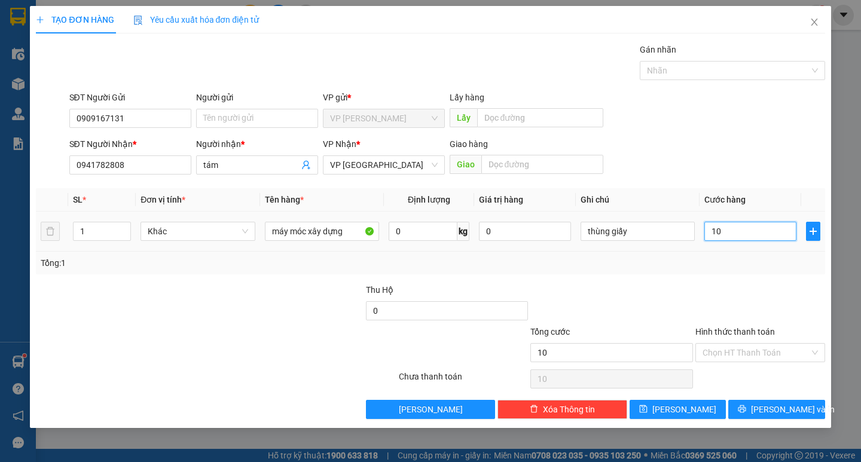
type input "100"
type input "1.000"
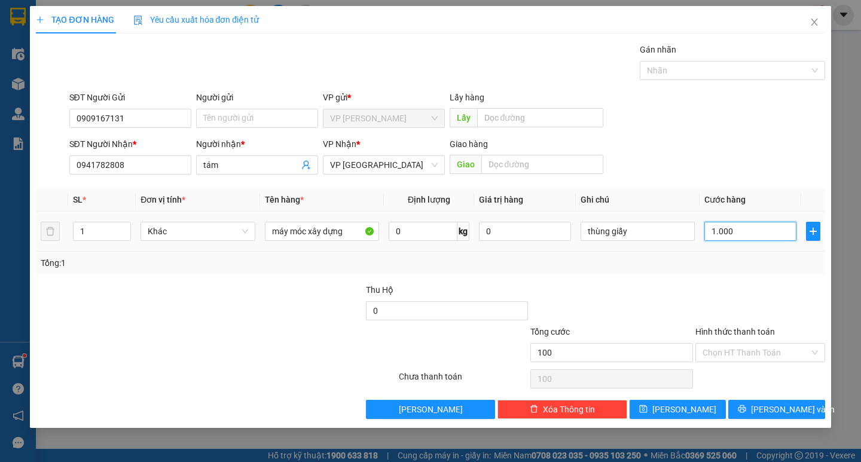
type input "1.000"
type input "10.000"
type input "100.000"
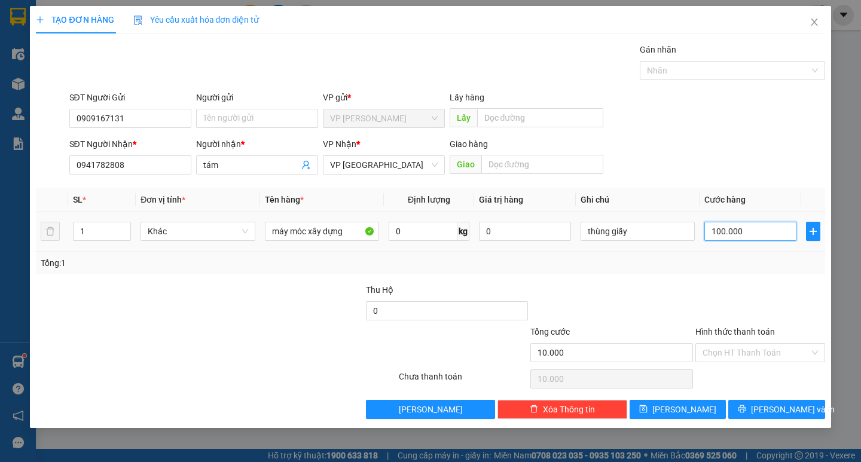
type input "100.000"
click at [797, 414] on span "Lưu và In" at bounding box center [793, 409] width 84 height 13
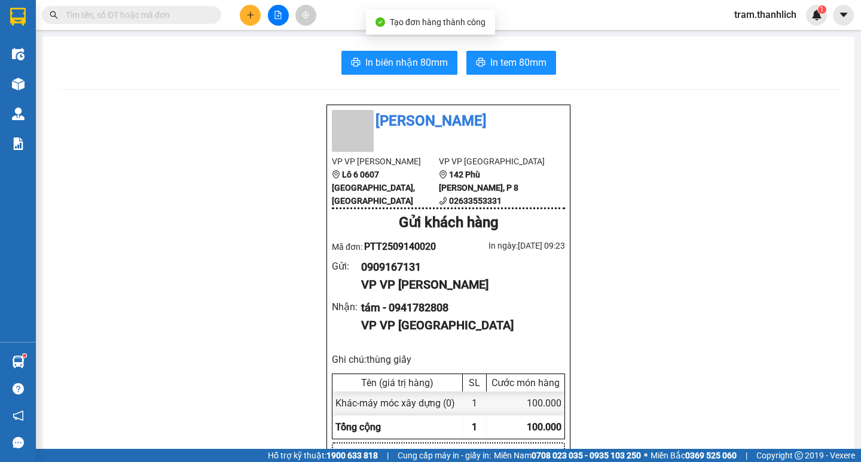
drag, startPoint x: 363, startPoint y: 47, endPoint x: 374, endPoint y: 62, distance: 18.9
click at [376, 64] on span "In biên nhận 80mm" at bounding box center [406, 62] width 83 height 15
click at [521, 62] on span "In tem 80mm" at bounding box center [518, 62] width 56 height 15
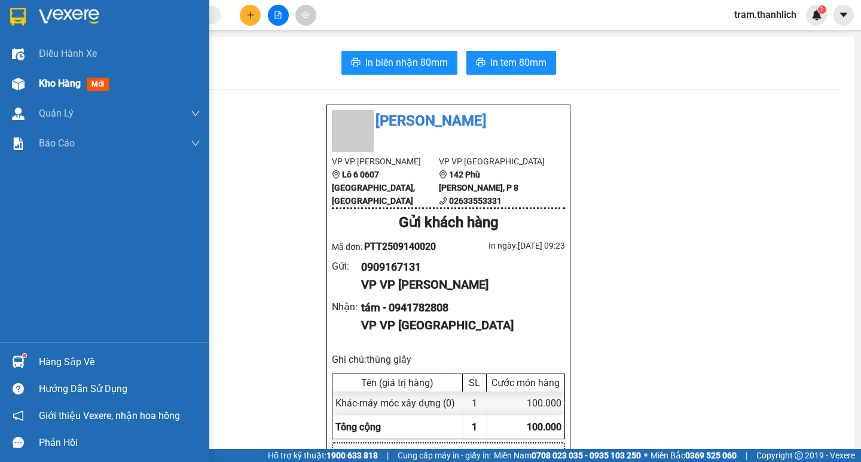
click at [25, 90] on div at bounding box center [18, 84] width 21 height 21
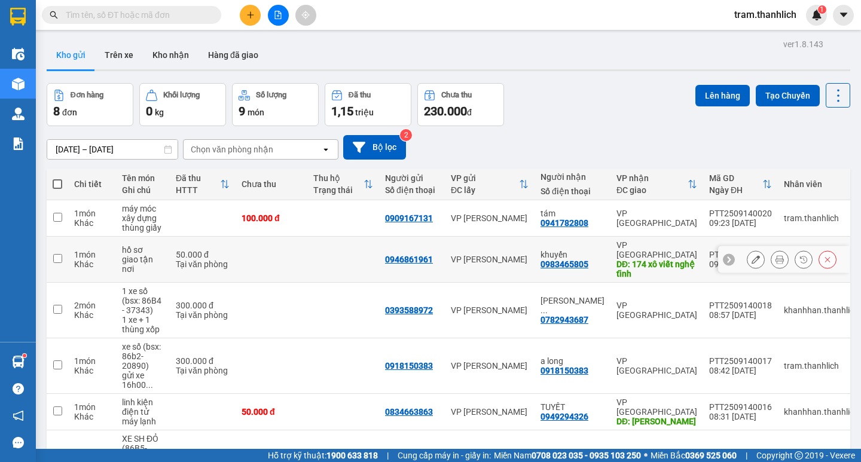
click at [776, 255] on icon at bounding box center [780, 259] width 8 height 8
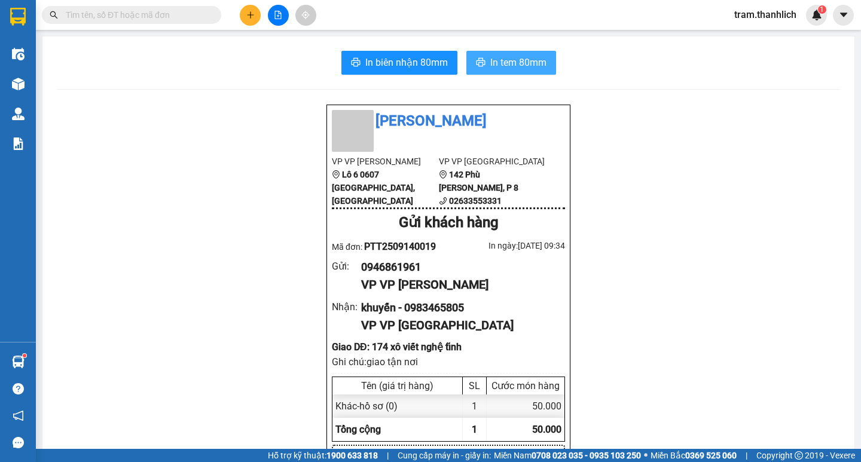
click at [525, 69] on span "In tem 80mm" at bounding box center [518, 62] width 56 height 15
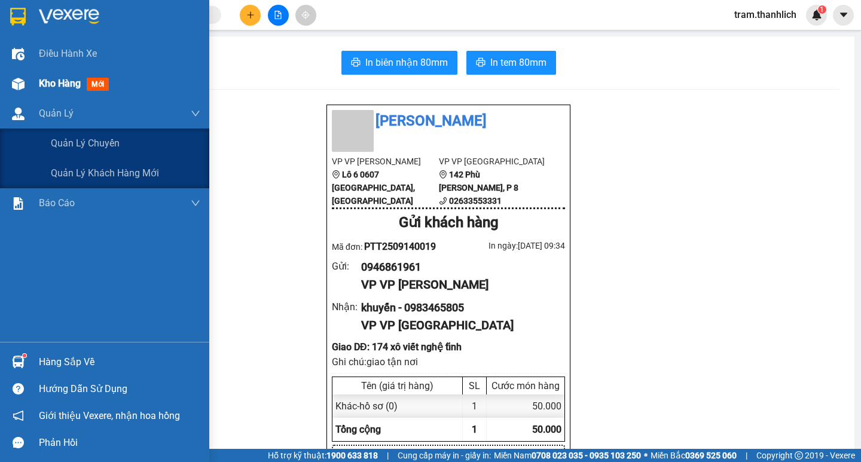
click at [42, 92] on div "Kho hàng mới" at bounding box center [119, 84] width 161 height 30
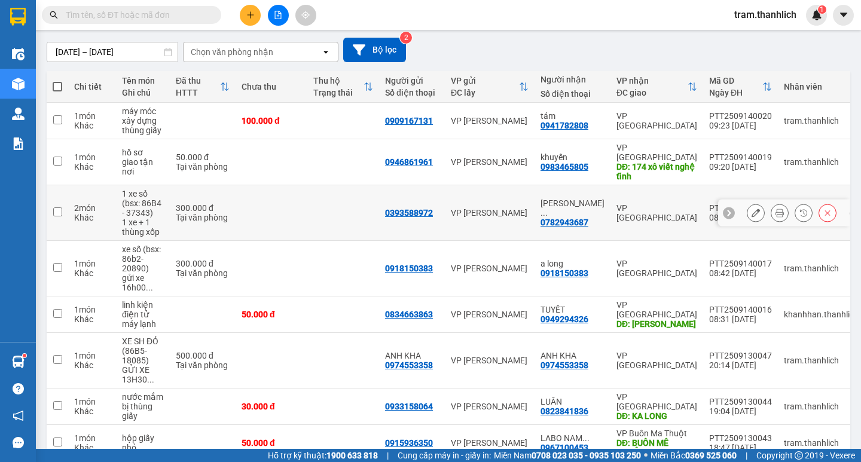
scroll to position [154, 0]
